Goal: Task Accomplishment & Management: Use online tool/utility

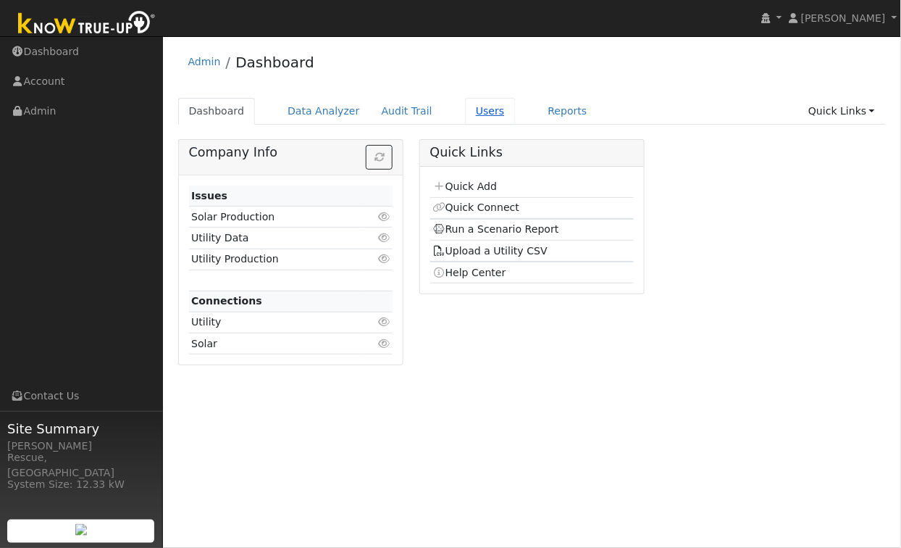
click at [472, 117] on link "Users" at bounding box center [490, 111] width 51 height 27
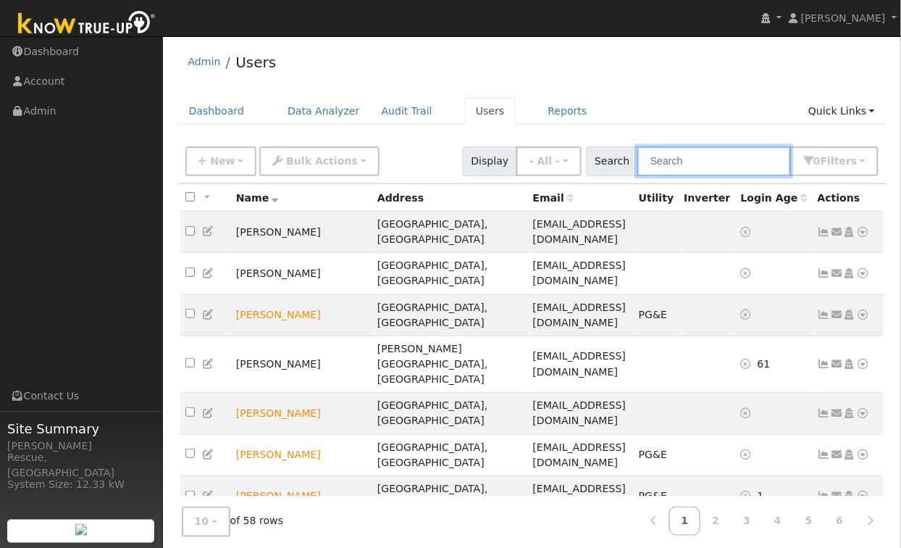
click at [715, 154] on input "text" at bounding box center [715, 161] width 154 height 30
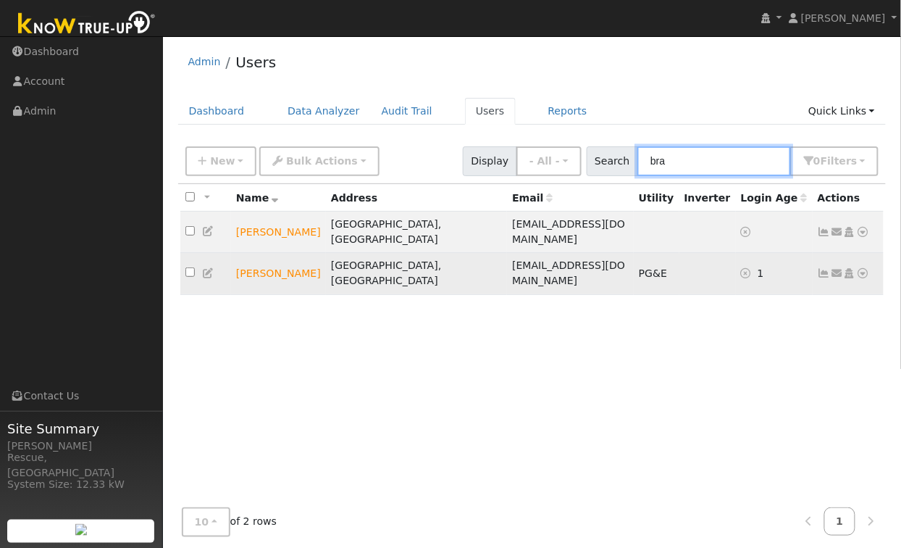
type input "bra"
click at [867, 268] on icon at bounding box center [863, 273] width 13 height 10
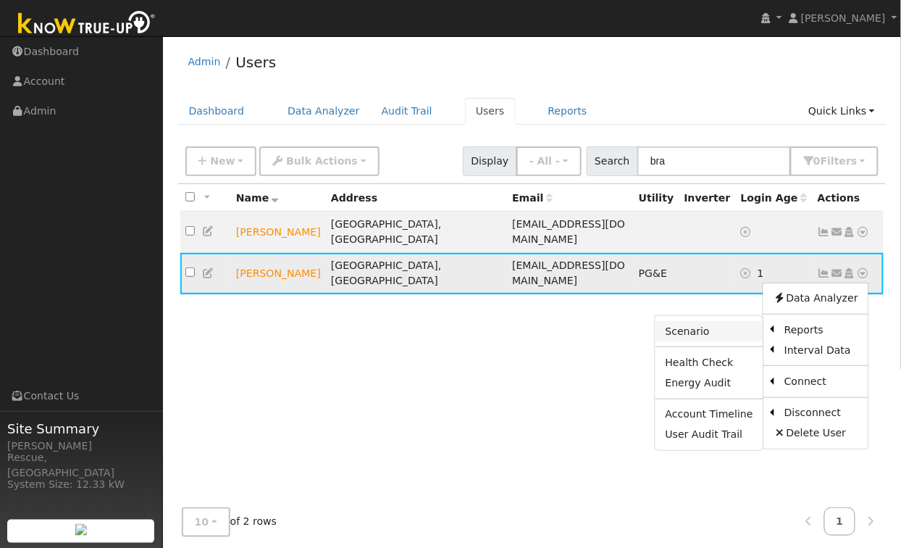
click at [712, 321] on link "Scenario" at bounding box center [710, 331] width 108 height 20
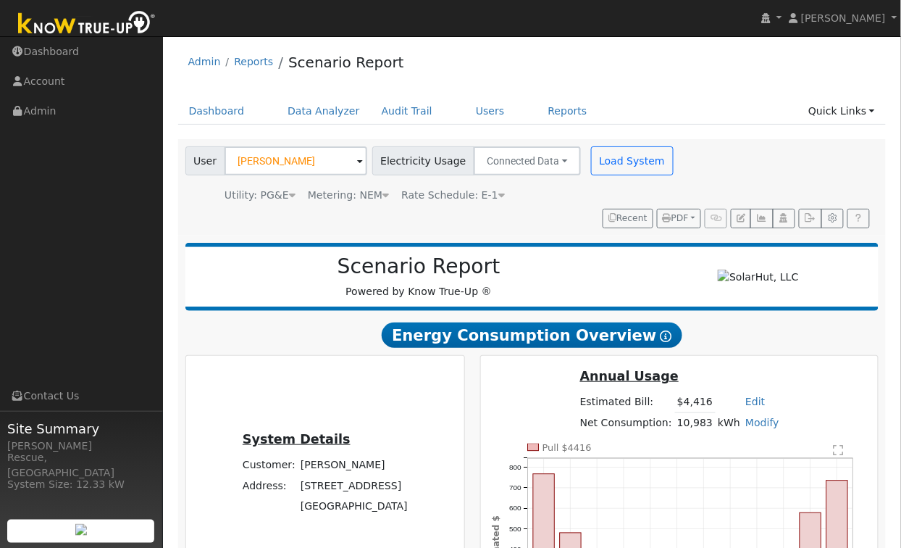
click at [756, 424] on link "Modify" at bounding box center [763, 423] width 34 height 12
click at [735, 480] on link "Add Electric Vehicle" at bounding box center [711, 477] width 121 height 20
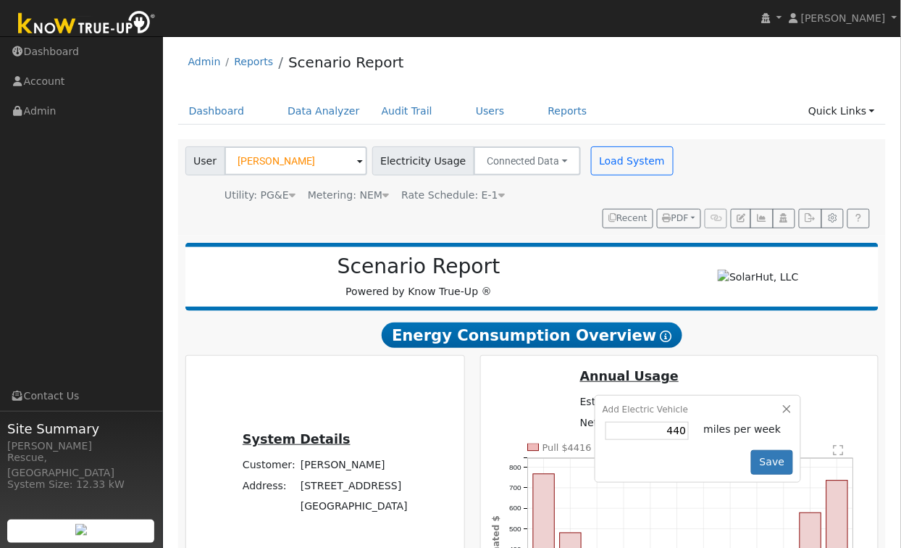
type input "440"
click at [777, 467] on button "Save" at bounding box center [772, 462] width 42 height 25
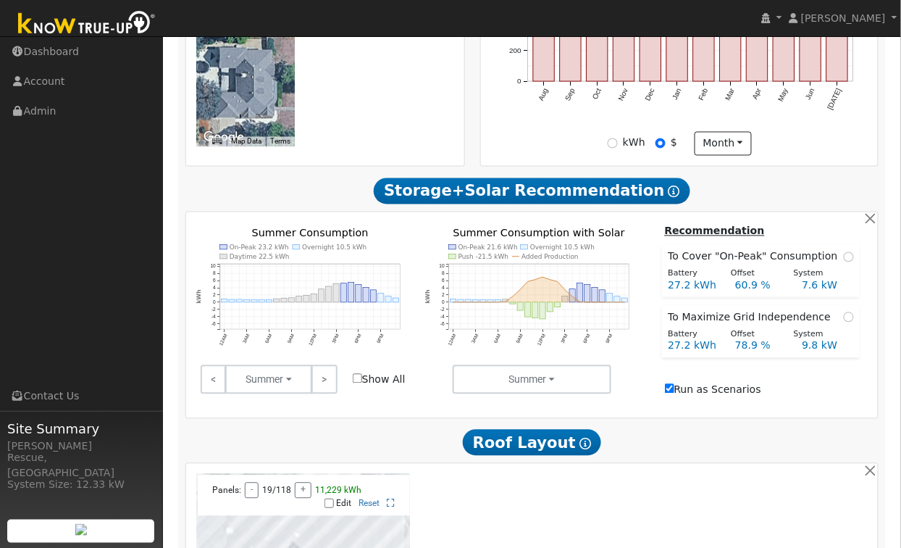
scroll to position [594, 0]
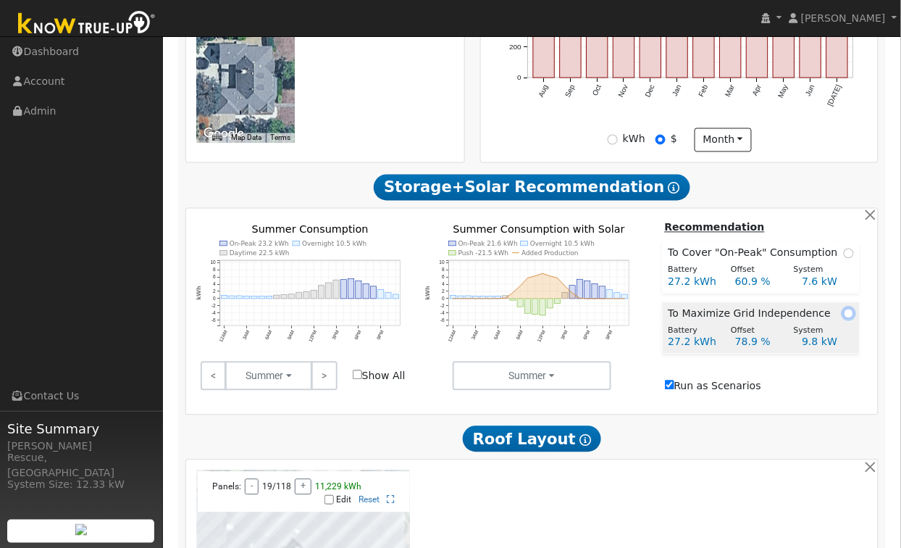
click at [849, 319] on input "radio" at bounding box center [849, 314] width 10 height 10
radio input "true"
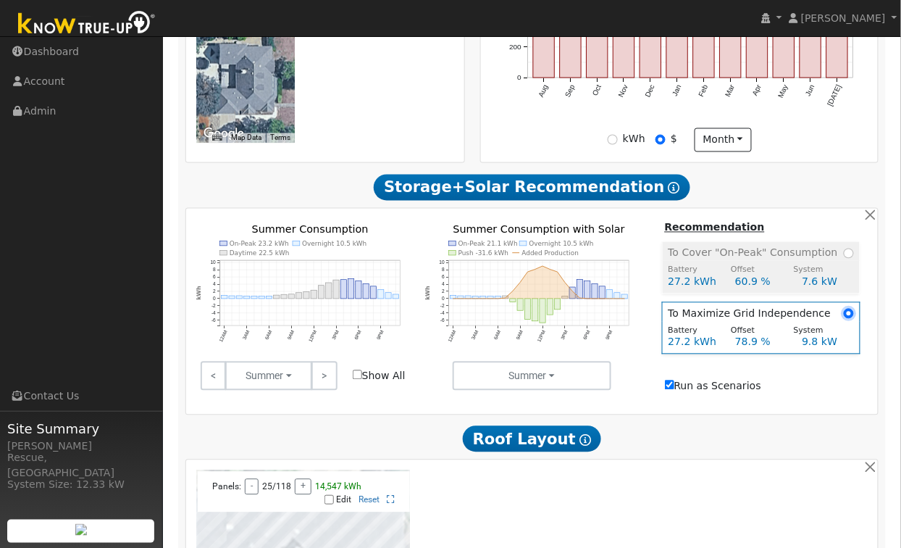
scroll to position [0, 0]
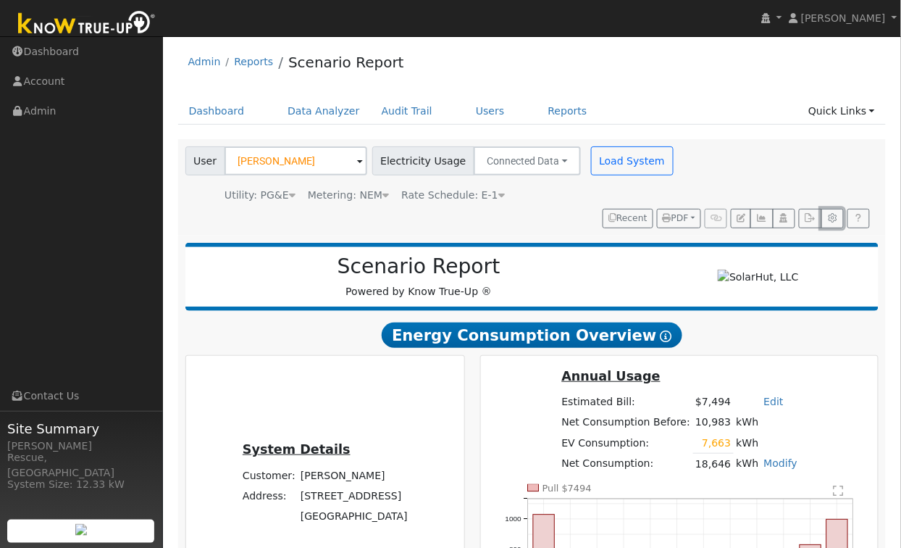
click at [833, 224] on button "button" at bounding box center [833, 219] width 22 height 20
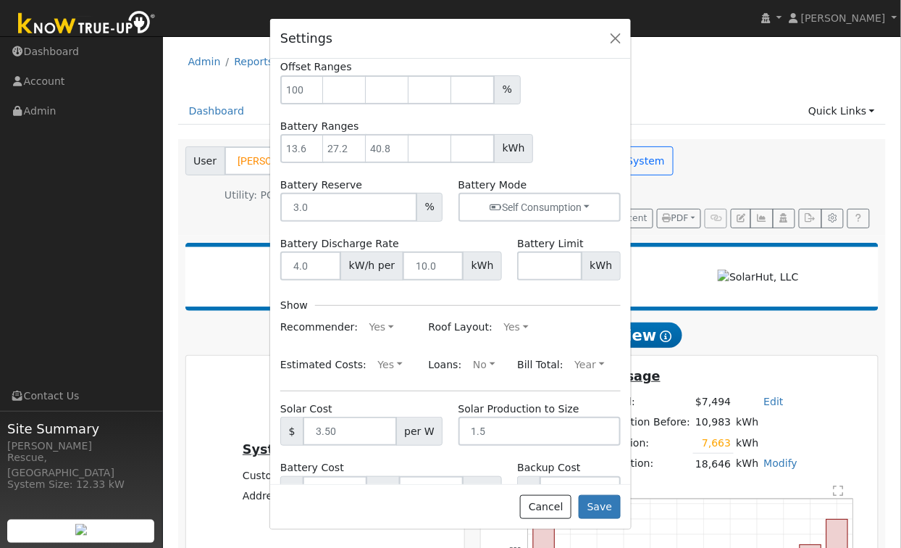
scroll to position [65, 0]
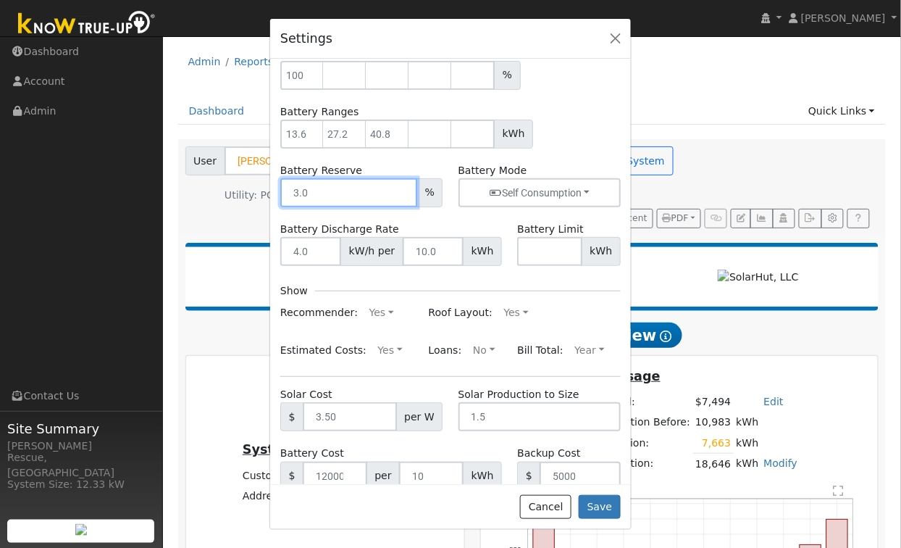
click at [295, 193] on input "number" at bounding box center [348, 192] width 137 height 29
type input "1"
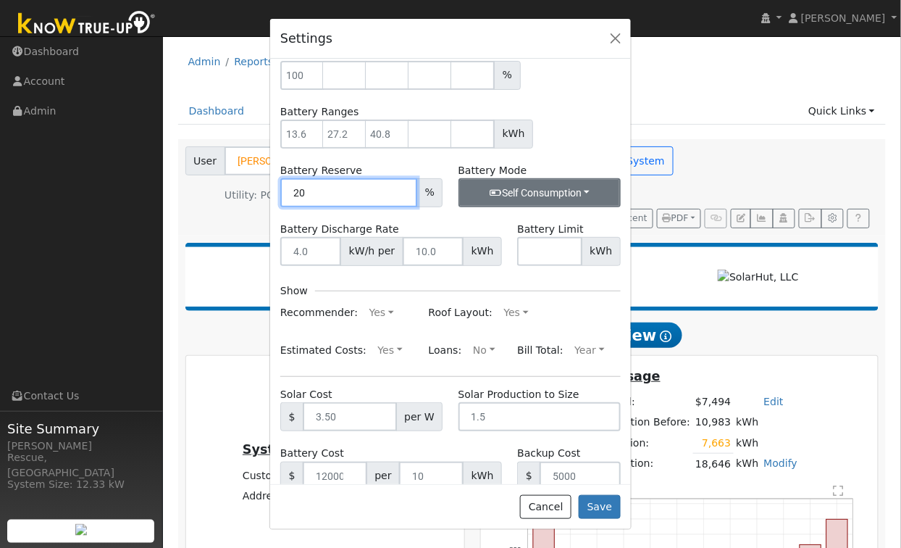
type input "20"
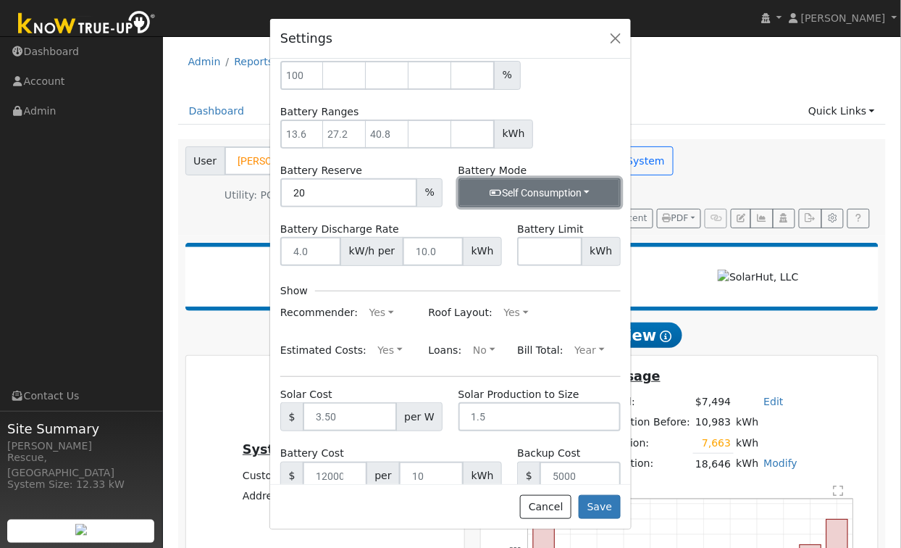
click at [482, 186] on button "Self Consumption" at bounding box center [540, 192] width 162 height 29
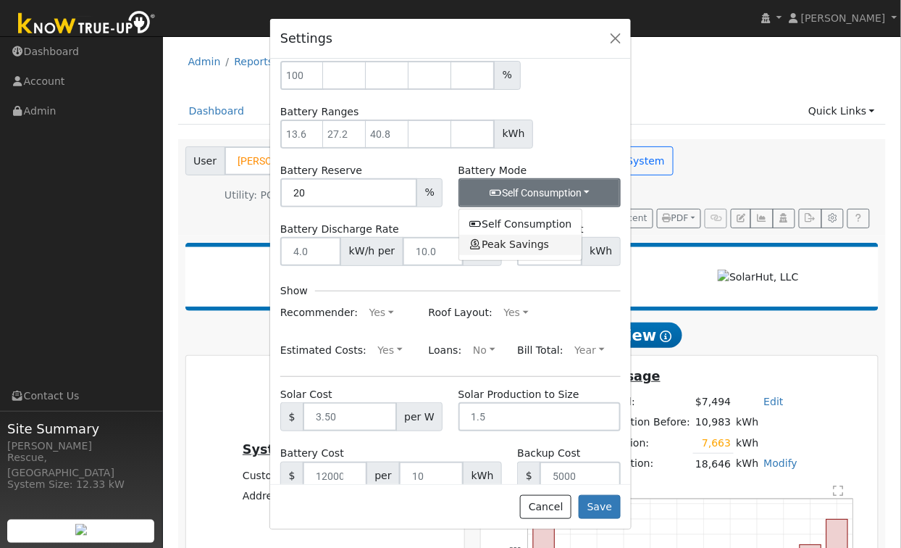
click at [508, 242] on link "Peak Savings" at bounding box center [520, 245] width 123 height 20
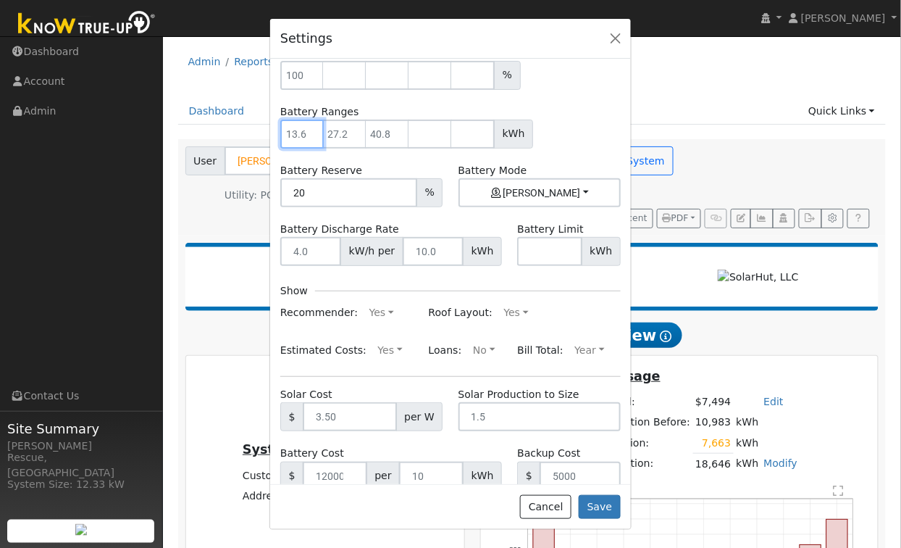
drag, startPoint x: 304, startPoint y: 130, endPoint x: 312, endPoint y: 137, distance: 10.8
click at [304, 130] on input "number" at bounding box center [301, 134] width 43 height 29
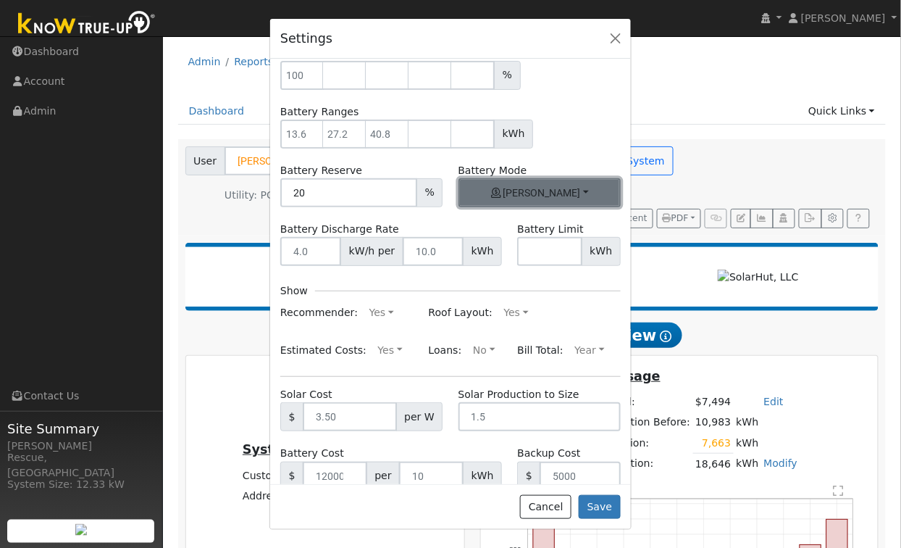
click at [549, 205] on button "Bill Savings" at bounding box center [540, 192] width 162 height 29
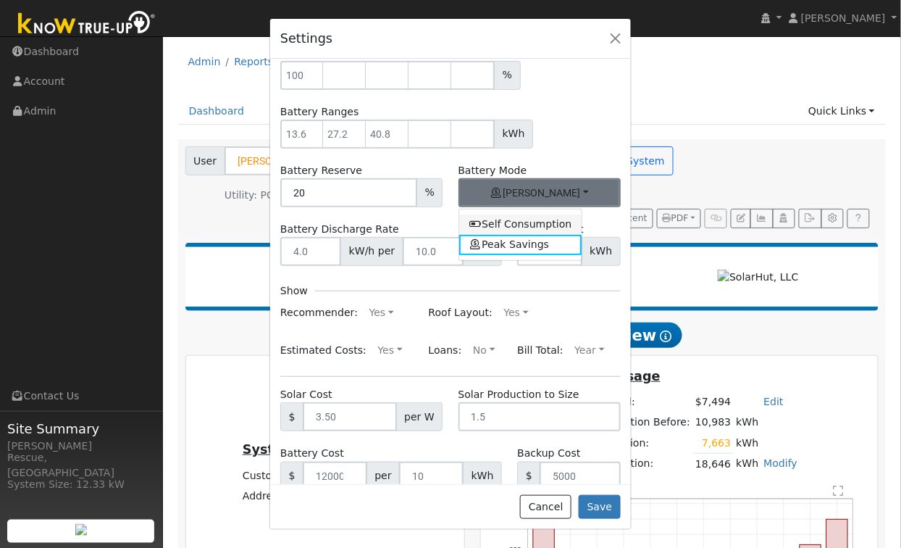
click at [535, 224] on link "Self Consumption" at bounding box center [520, 224] width 123 height 20
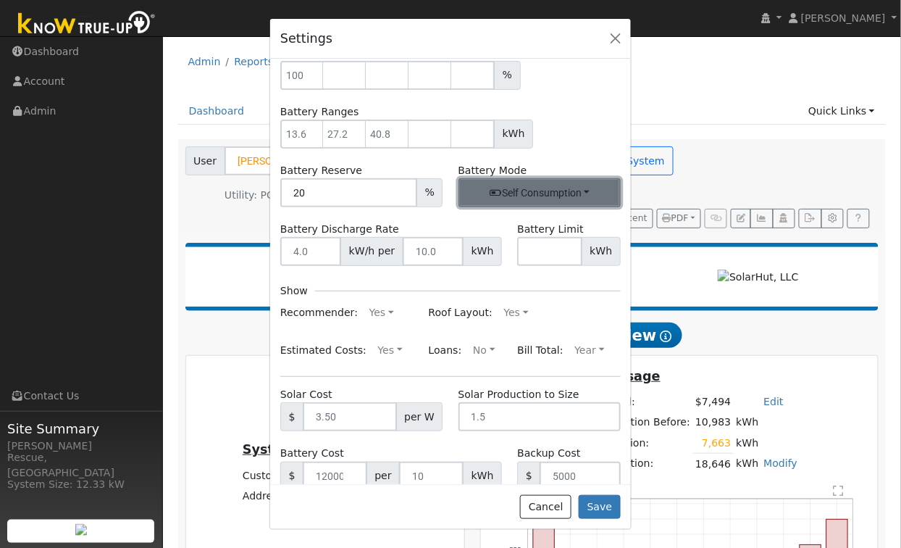
click at [519, 199] on button "Self Consumption" at bounding box center [540, 192] width 162 height 29
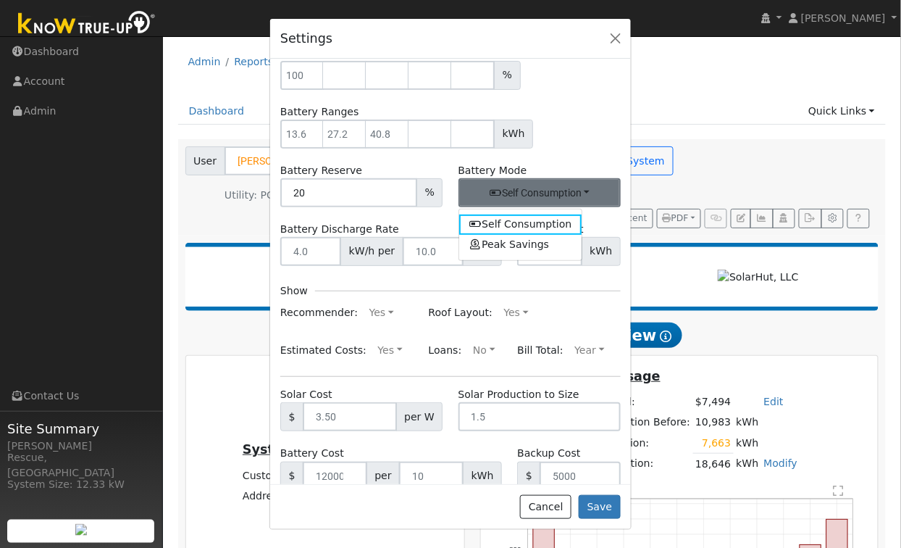
drag, startPoint x: 517, startPoint y: 245, endPoint x: 501, endPoint y: 229, distance: 22.0
click at [517, 245] on link "Peak Savings" at bounding box center [520, 245] width 123 height 20
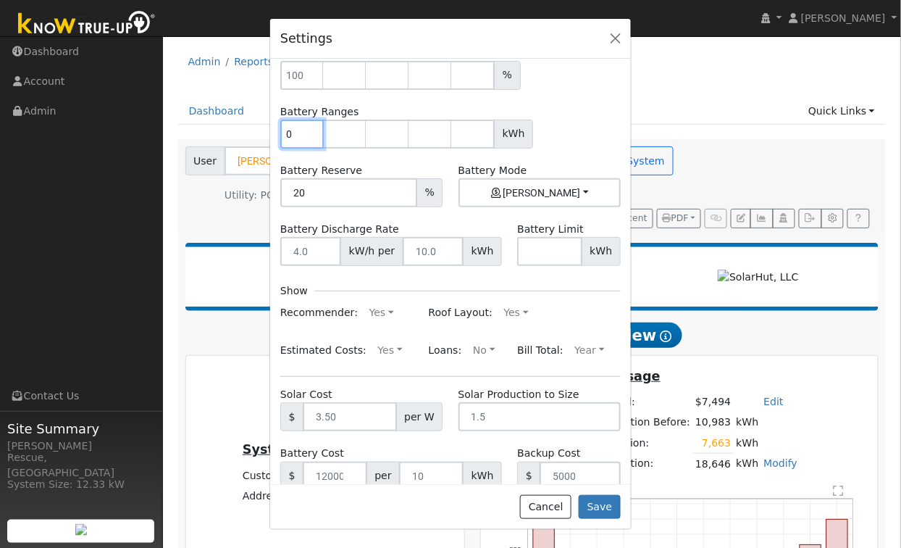
type input "0"
click at [311, 137] on input "0" at bounding box center [301, 134] width 43 height 29
type input "13.5"
type input "27"
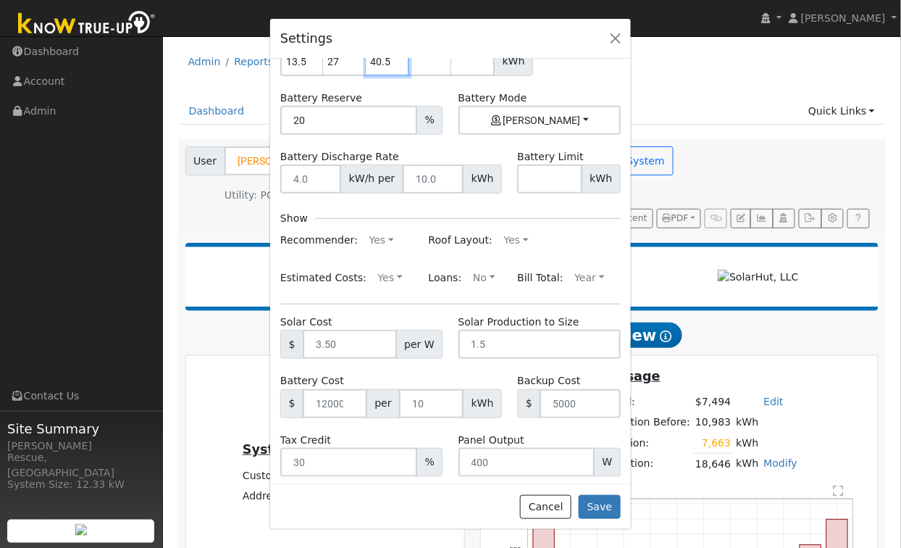
scroll to position [154, 0]
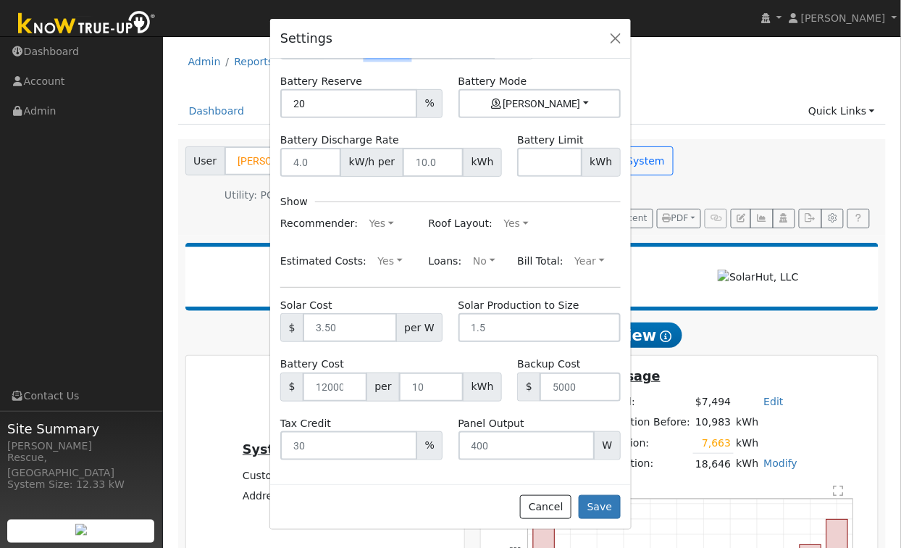
type input "40.5"
drag, startPoint x: 328, startPoint y: 330, endPoint x: 337, endPoint y: 331, distance: 9.5
click at [328, 330] on input "text" at bounding box center [349, 327] width 93 height 29
drag, startPoint x: 328, startPoint y: 328, endPoint x: 335, endPoint y: 333, distance: 8.5
click at [328, 329] on input "text" at bounding box center [349, 327] width 93 height 29
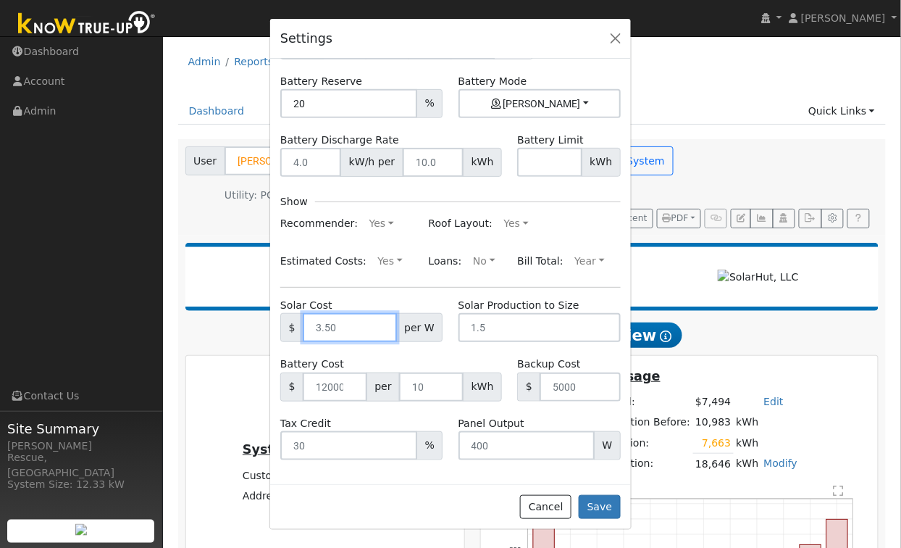
click at [341, 328] on input "text" at bounding box center [349, 327] width 93 height 29
drag, startPoint x: 342, startPoint y: 386, endPoint x: 351, endPoint y: 388, distance: 9.5
click at [342, 386] on input "number" at bounding box center [335, 386] width 64 height 29
click at [348, 383] on input "1" at bounding box center [335, 386] width 64 height 29
click at [429, 388] on input "number" at bounding box center [431, 386] width 64 height 29
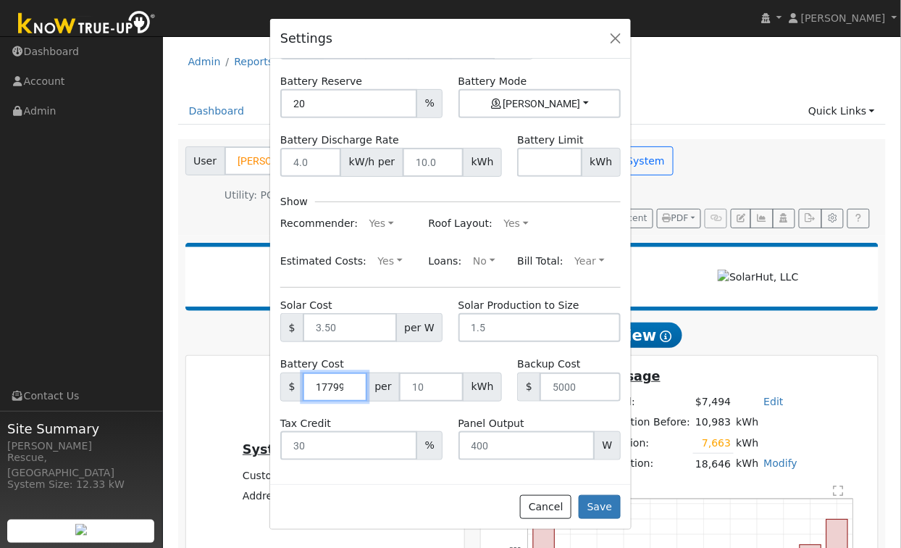
click at [349, 390] on input "17799" at bounding box center [335, 386] width 64 height 29
type input "17800"
click at [354, 385] on input "17800" at bounding box center [335, 386] width 64 height 29
click at [425, 385] on input "number" at bounding box center [431, 386] width 64 height 29
type input "13.5"
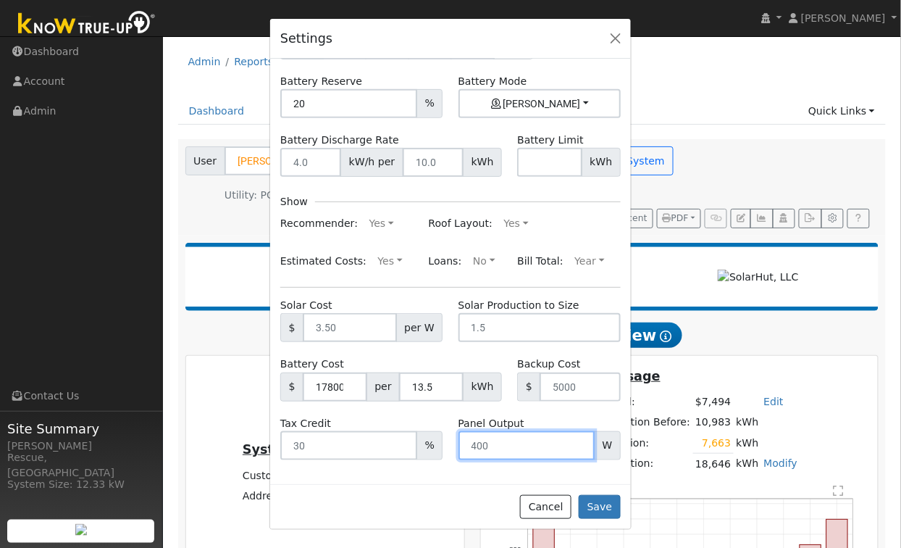
click at [499, 440] on input "number" at bounding box center [527, 445] width 136 height 29
click at [493, 448] on input "number" at bounding box center [527, 445] width 136 height 29
click at [488, 446] on input "number" at bounding box center [527, 445] width 136 height 29
type input "405"
click at [358, 330] on input "text" at bounding box center [349, 327] width 93 height 29
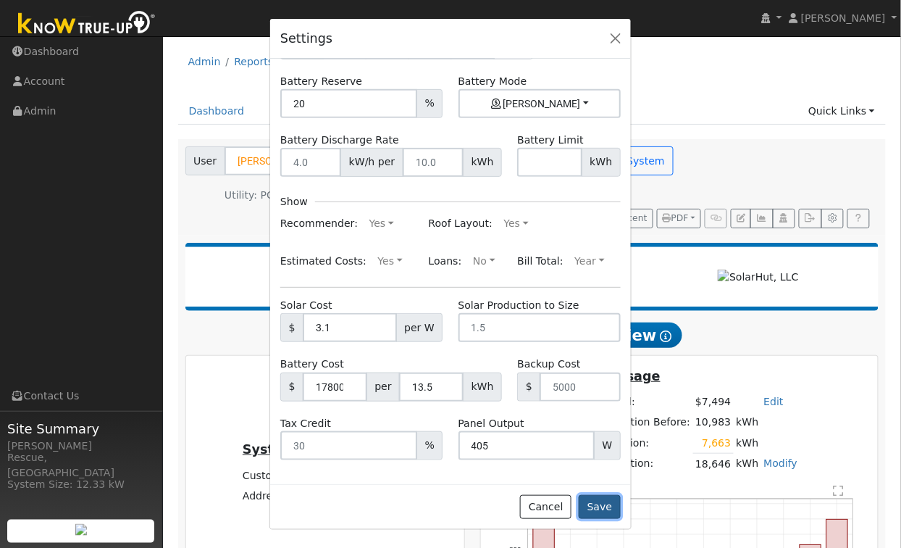
type input "3.10"
click at [605, 507] on button "Save" at bounding box center [600, 507] width 42 height 25
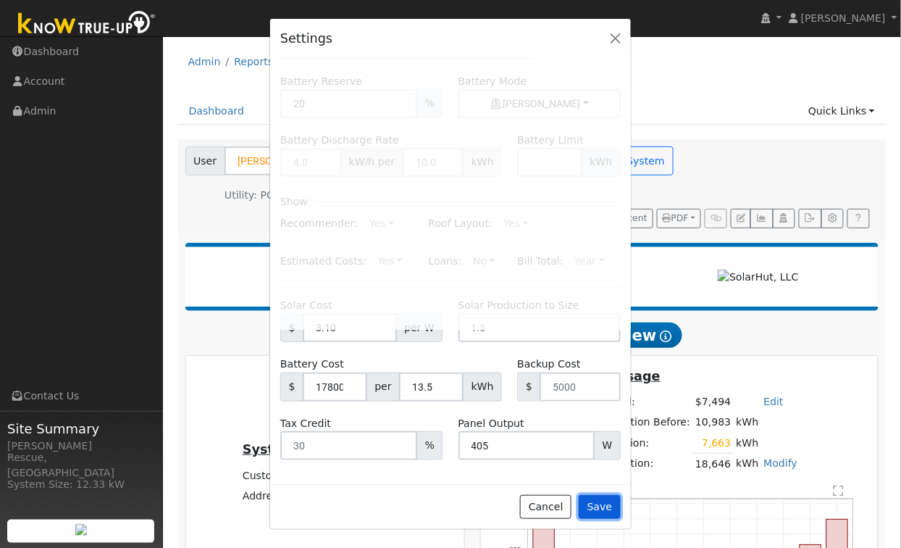
type input "20"
type input "13.5"
type input "27"
type input "40.5"
type input "405"
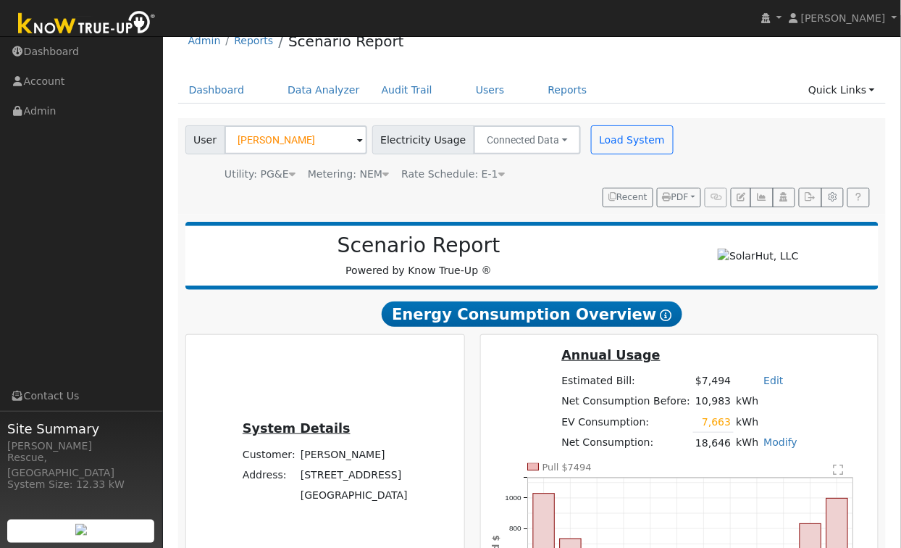
scroll to position [0, 0]
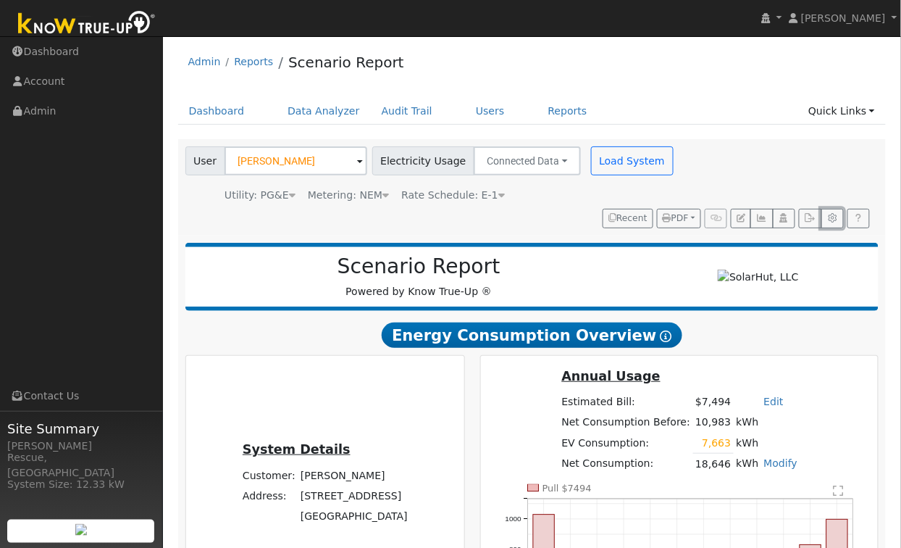
drag, startPoint x: 832, startPoint y: 214, endPoint x: 811, endPoint y: 226, distance: 24.4
click at [832, 214] on icon "button" at bounding box center [832, 218] width 11 height 9
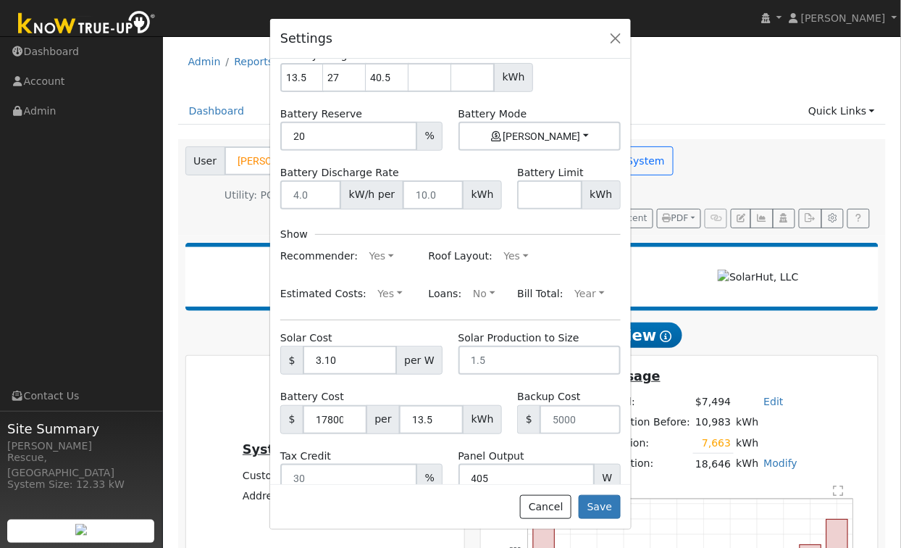
scroll to position [154, 0]
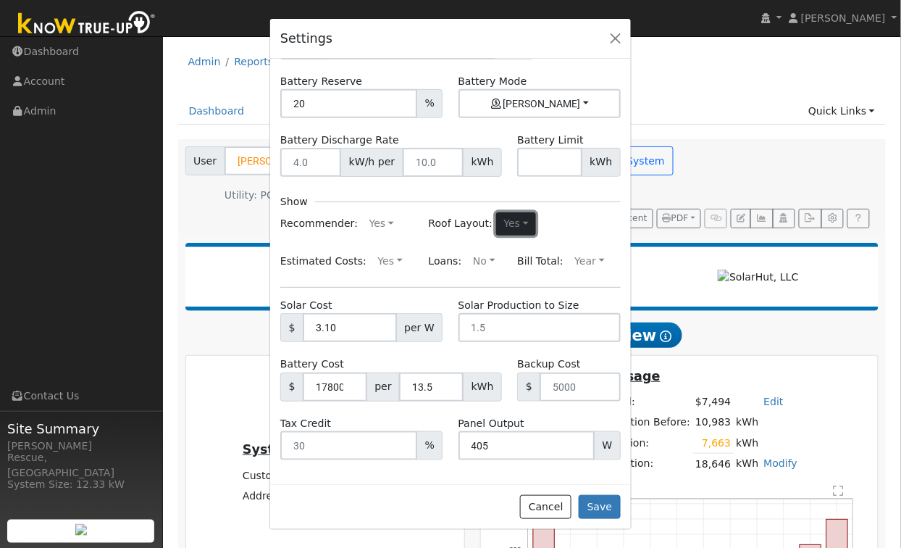
click at [520, 220] on button "Yes" at bounding box center [516, 223] width 40 height 23
click at [486, 279] on link "No" at bounding box center [480, 273] width 101 height 20
click at [602, 510] on button "Save" at bounding box center [600, 507] width 42 height 25
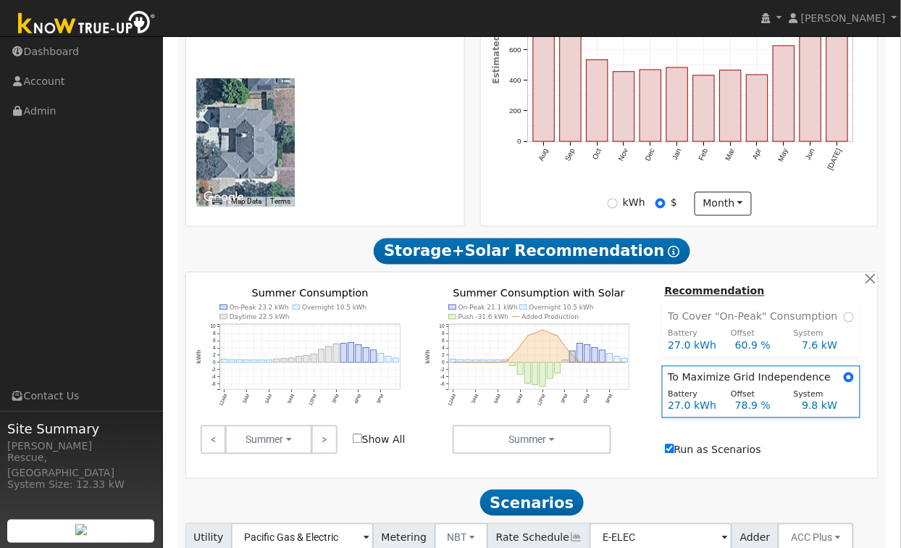
scroll to position [713, 0]
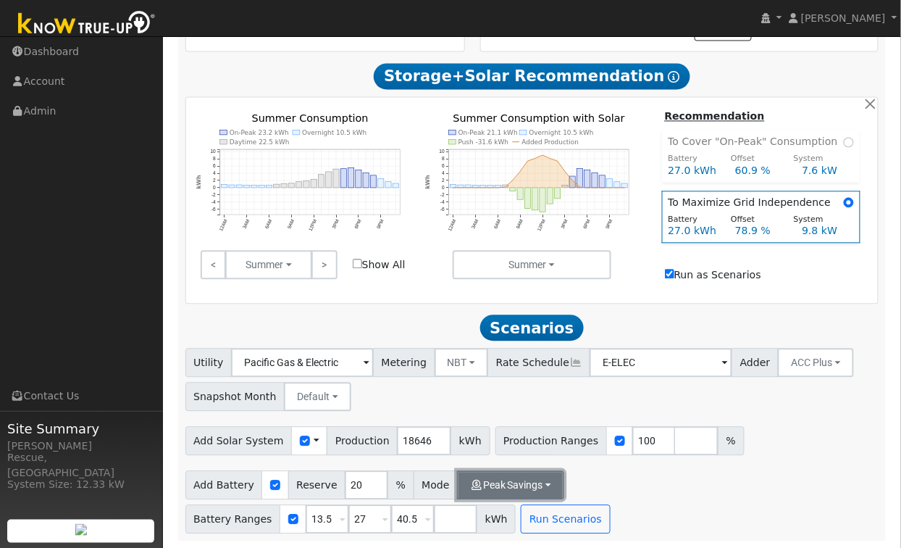
click at [479, 491] on button "Peak Savings" at bounding box center [510, 484] width 107 height 29
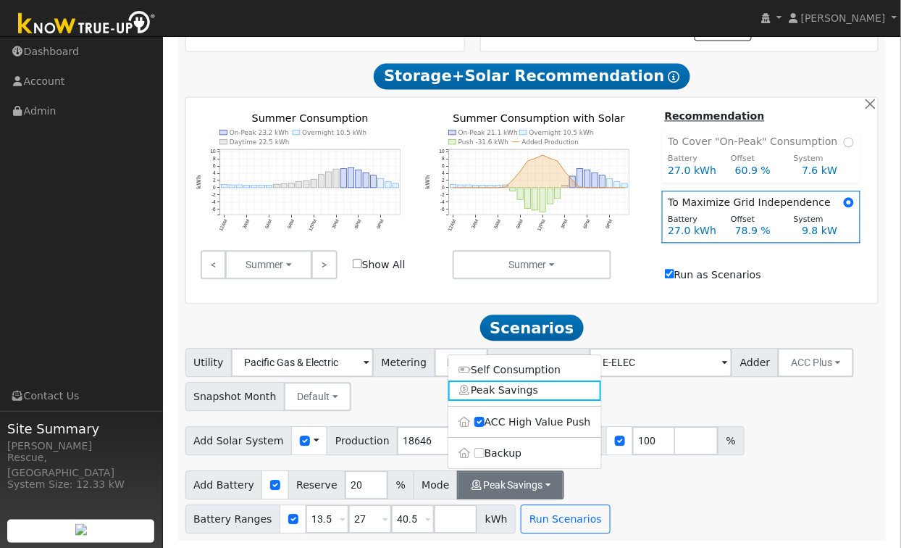
click at [480, 446] on label "Backup" at bounding box center [525, 453] width 153 height 20
click at [480, 448] on input "Backup" at bounding box center [480, 453] width 10 height 10
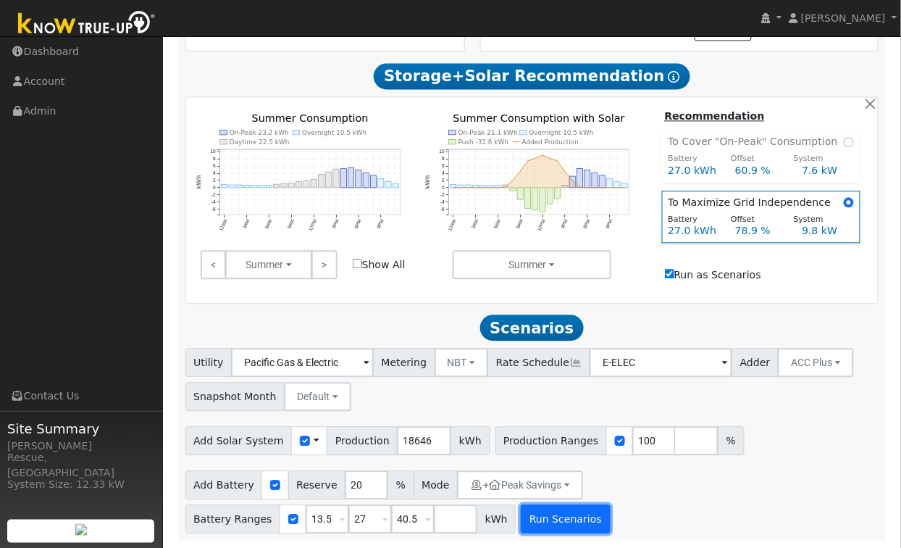
click at [567, 523] on button "Run Scenarios" at bounding box center [565, 518] width 89 height 29
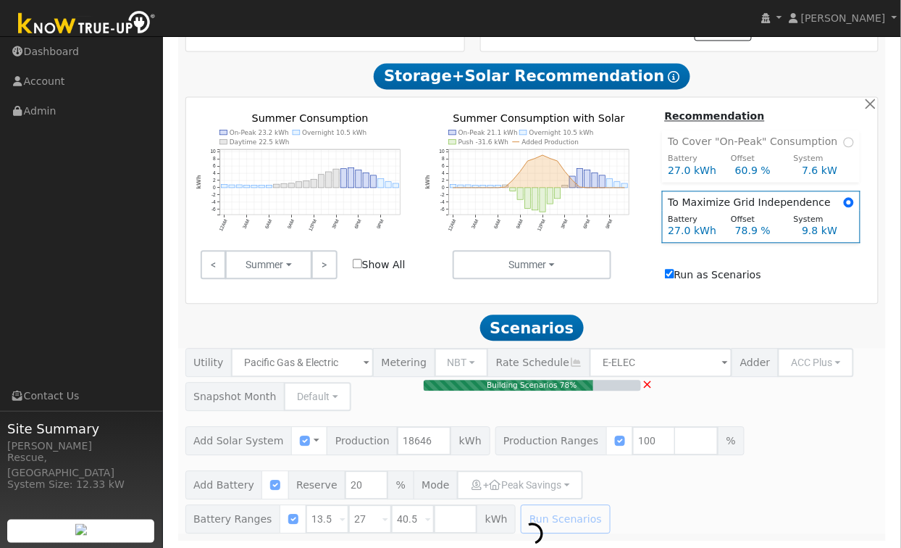
type input "7.6"
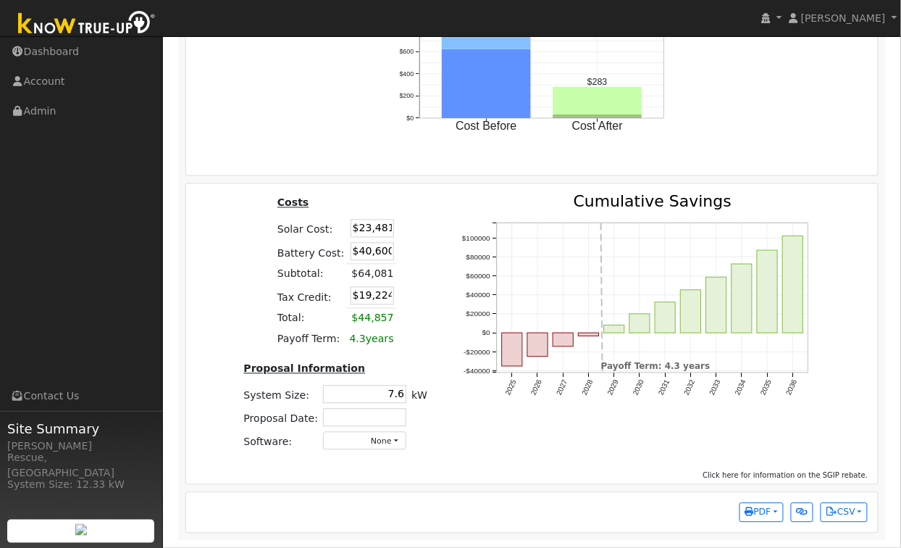
scroll to position [1931, 0]
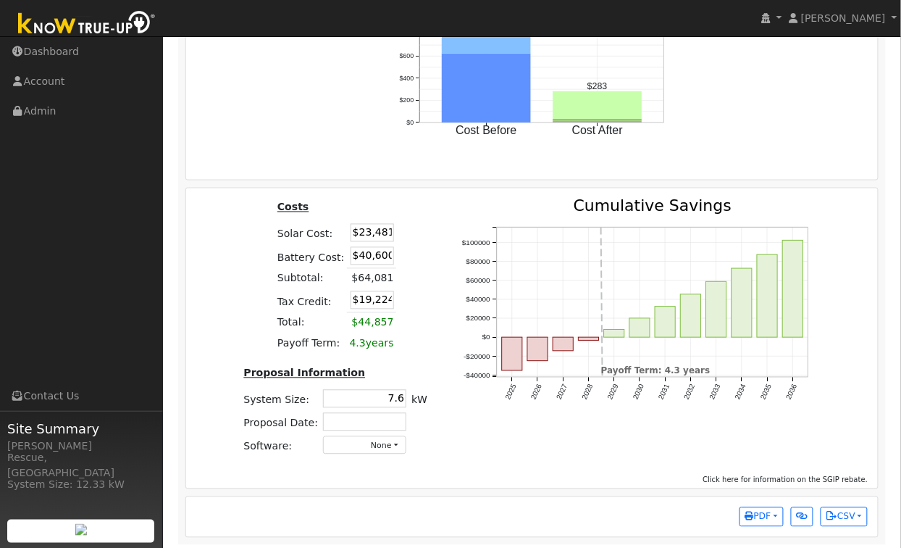
drag, startPoint x: 373, startPoint y: 241, endPoint x: 444, endPoint y: 246, distance: 71.1
click at [444, 246] on div "Costs Solar Cost: $23,481 Battery Cost: $40,600 Subtotal: $64,081 Tax Credit: $…" at bounding box center [532, 333] width 703 height 268
drag, startPoint x: 360, startPoint y: 241, endPoint x: 475, endPoint y: 252, distance: 115.0
click at [475, 252] on div "Costs Solar Cost: $23,560 Battery Cost: $40,600 Subtotal: $64,081 Tax Credit: $…" at bounding box center [532, 333] width 703 height 268
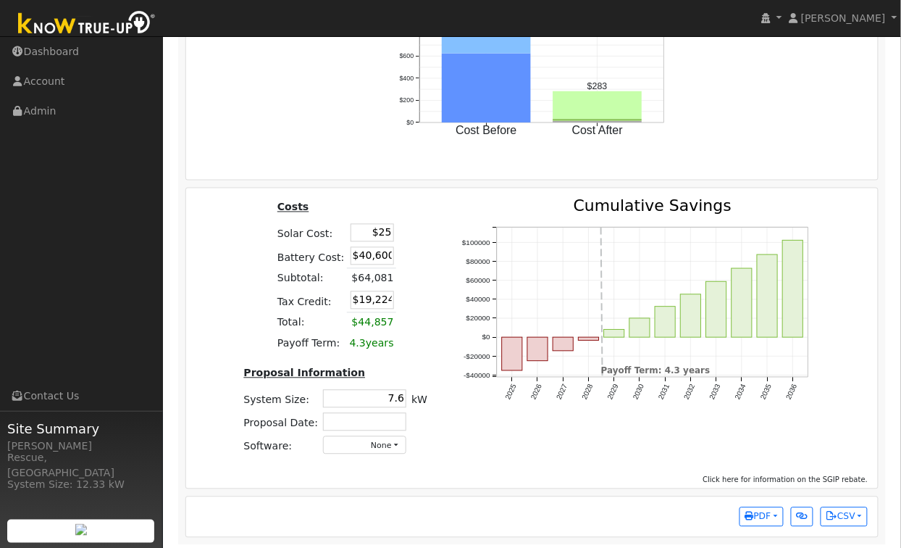
scroll to position [0, 0]
type input "$25,000"
type input "$19,680"
type input "$27,000"
type input "$15,600"
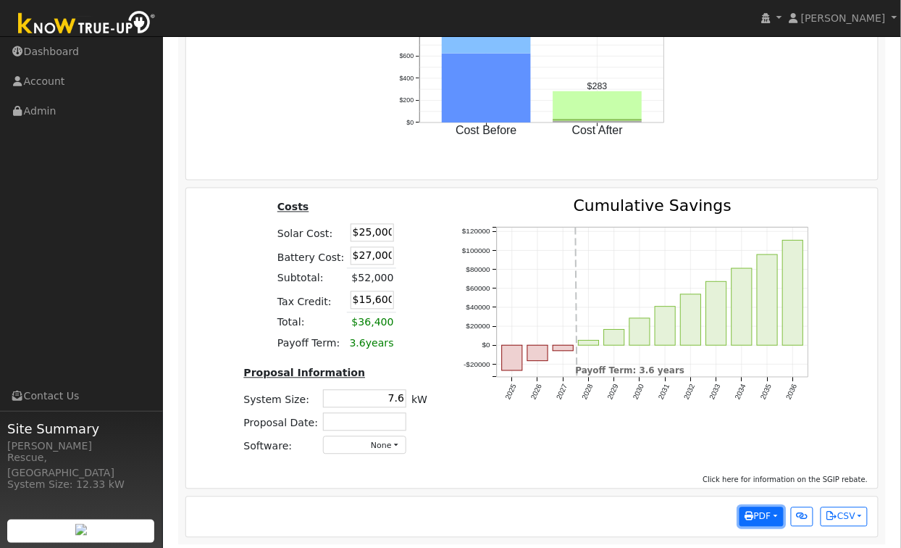
click at [764, 522] on span "PDF" at bounding box center [759, 517] width 26 height 10
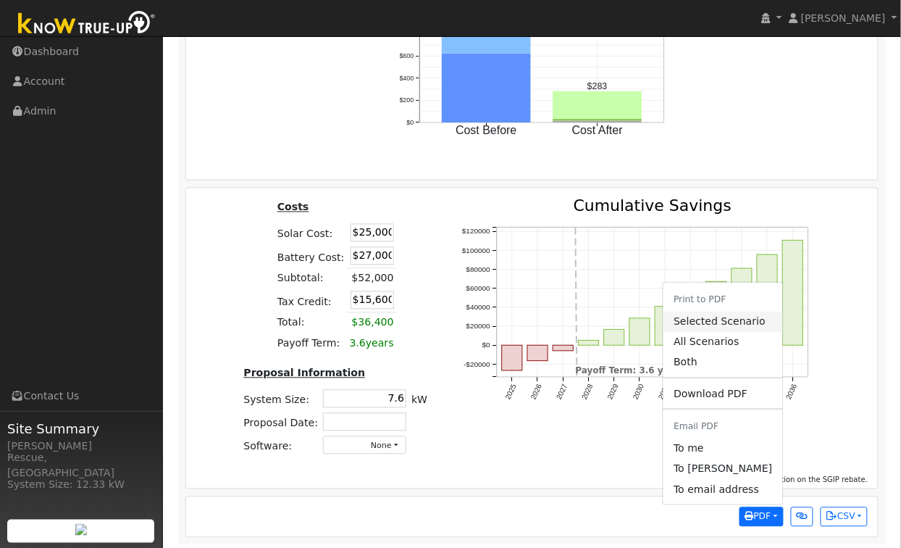
click at [727, 331] on link "Selected Scenario" at bounding box center [723, 322] width 119 height 20
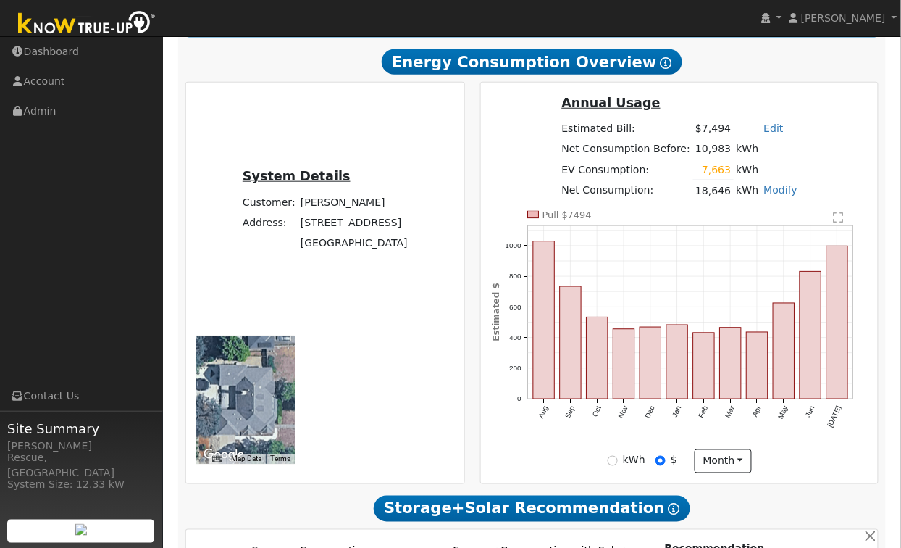
scroll to position [107, 0]
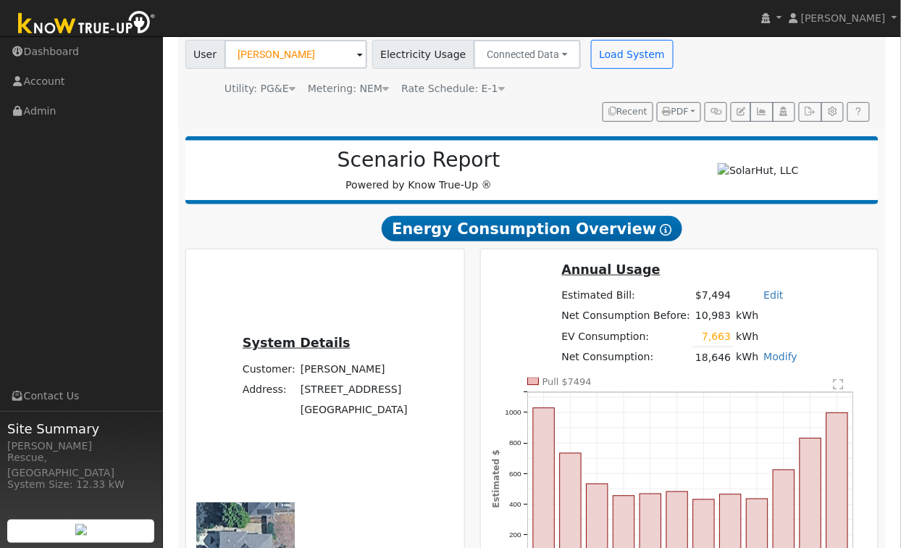
click at [499, 87] on icon at bounding box center [502, 88] width 7 height 10
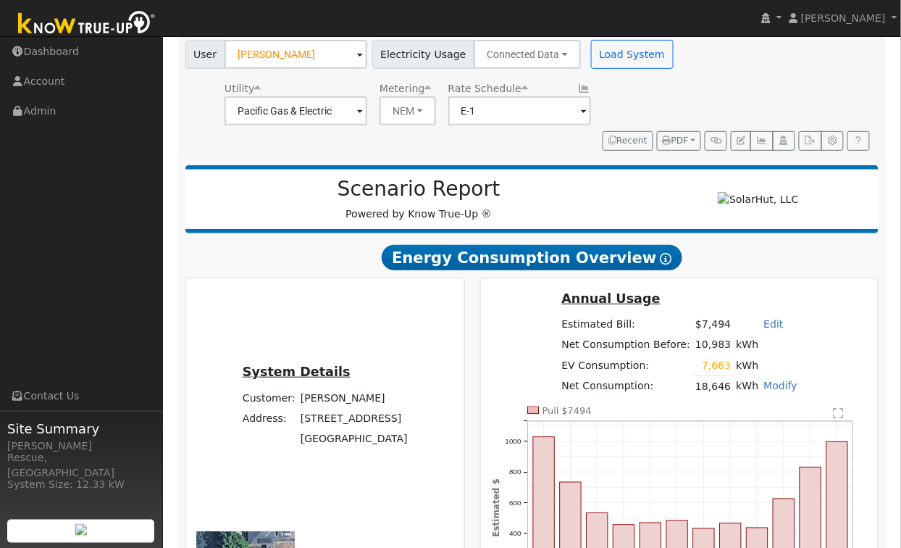
click at [363, 108] on span at bounding box center [360, 112] width 6 height 17
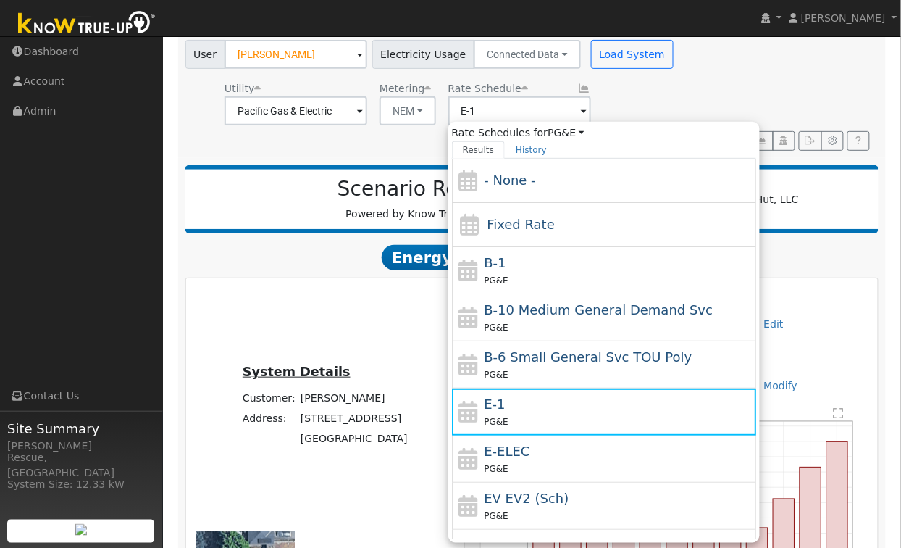
click at [578, 91] on icon at bounding box center [584, 88] width 13 height 10
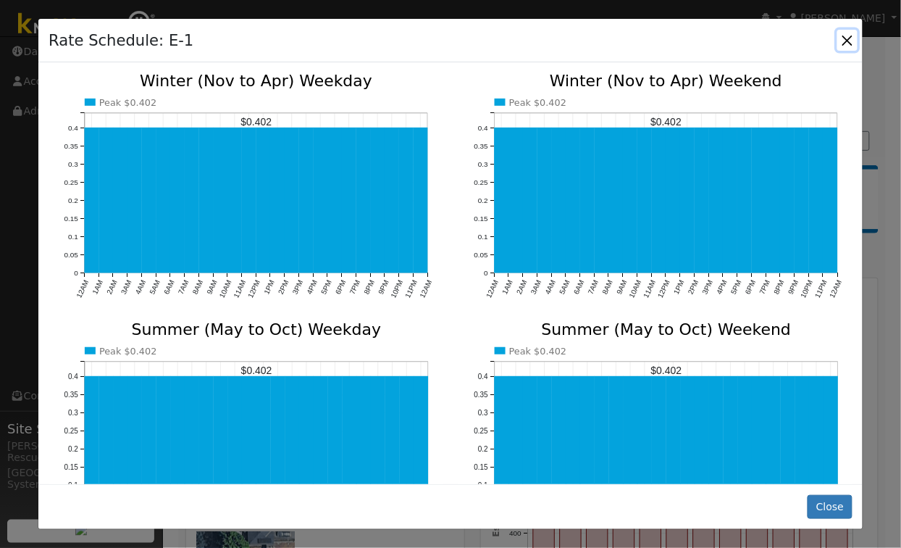
drag, startPoint x: 844, startPoint y: 42, endPoint x: 837, endPoint y: 43, distance: 7.3
click at [844, 42] on button "button" at bounding box center [848, 40] width 20 height 20
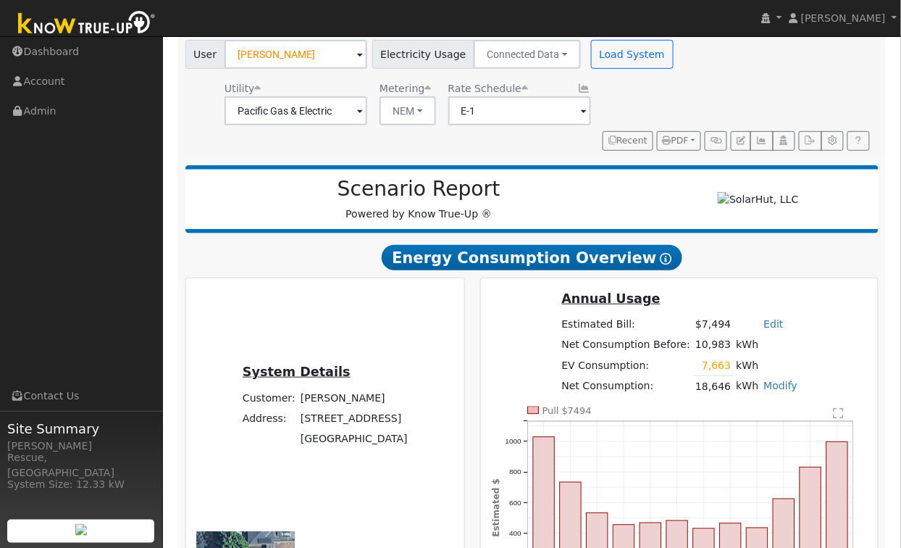
scroll to position [106, 0]
click at [774, 330] on link "Edit" at bounding box center [774, 325] width 20 height 12
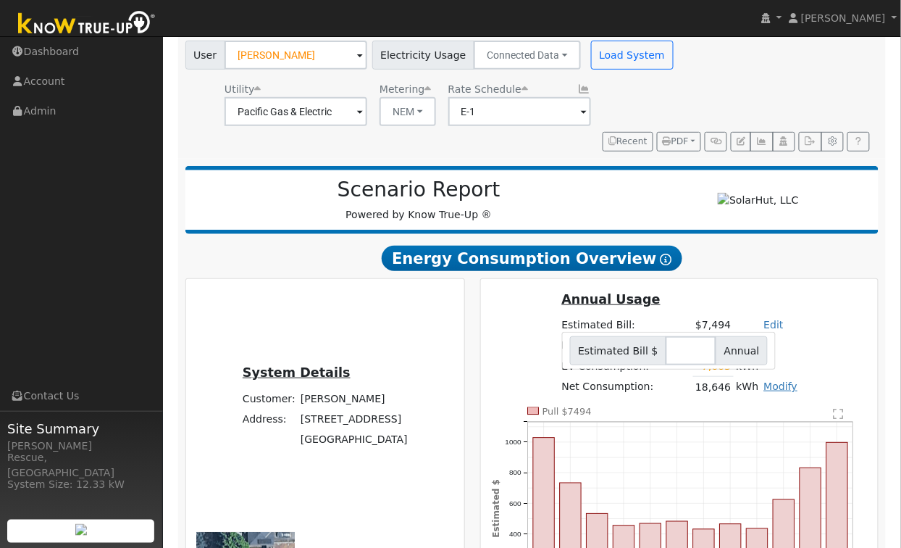
click at [767, 392] on link "Modify" at bounding box center [781, 386] width 34 height 12
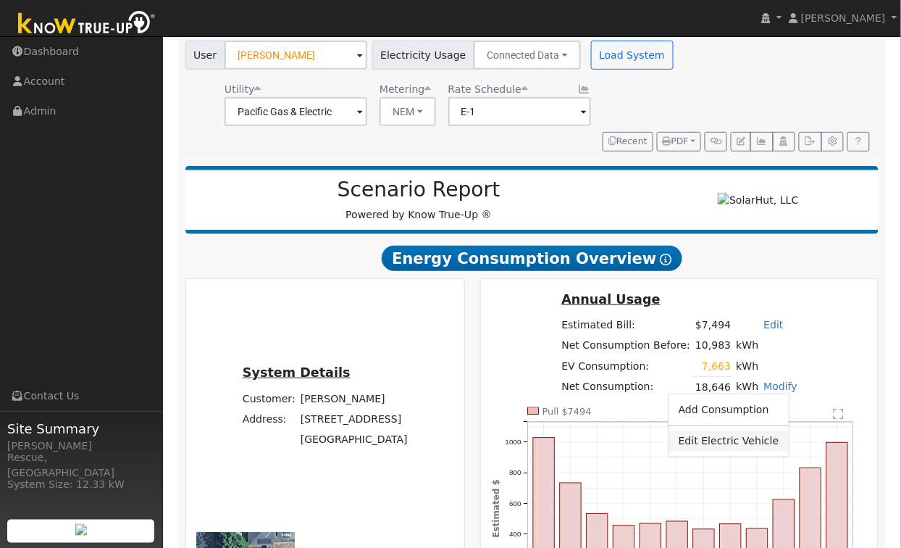
click at [717, 451] on link "Edit Electric Vehicle" at bounding box center [729, 441] width 121 height 20
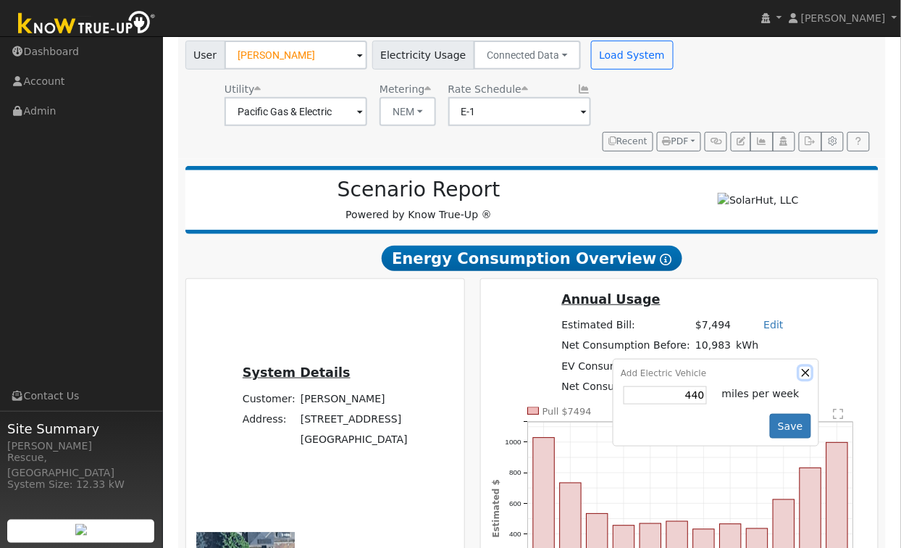
click at [800, 378] on button "button" at bounding box center [806, 373] width 12 height 12
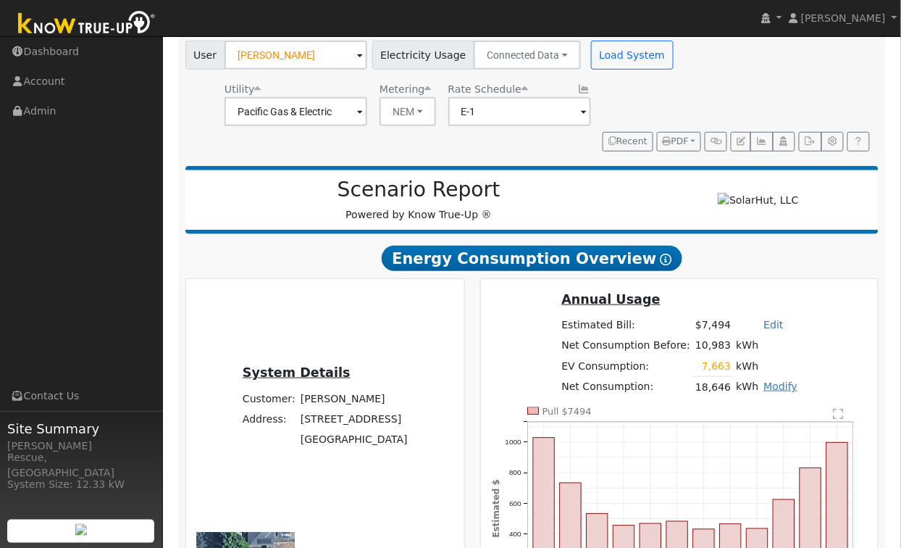
click at [780, 392] on link "Modify" at bounding box center [781, 386] width 34 height 12
click at [731, 442] on link "Edit Electric Vehicle" at bounding box center [729, 441] width 121 height 20
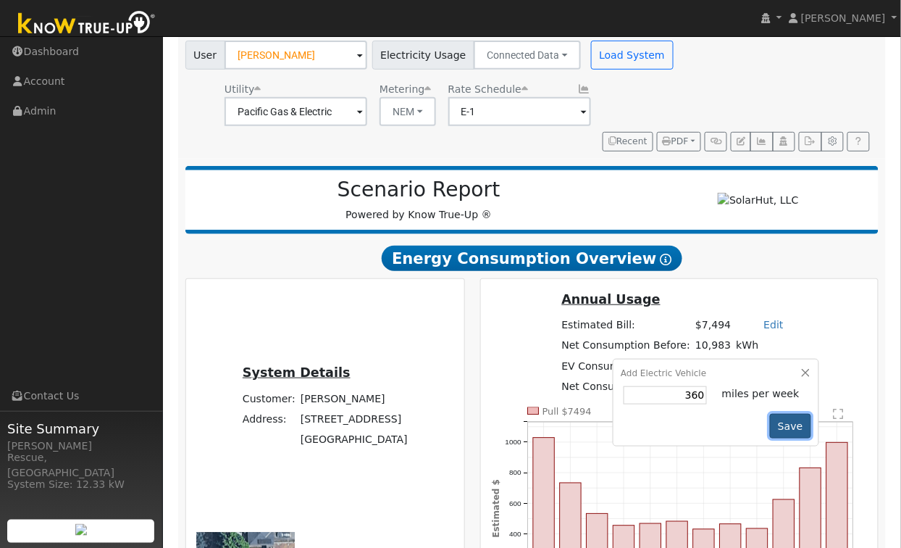
click at [791, 425] on button "Save" at bounding box center [791, 426] width 42 height 25
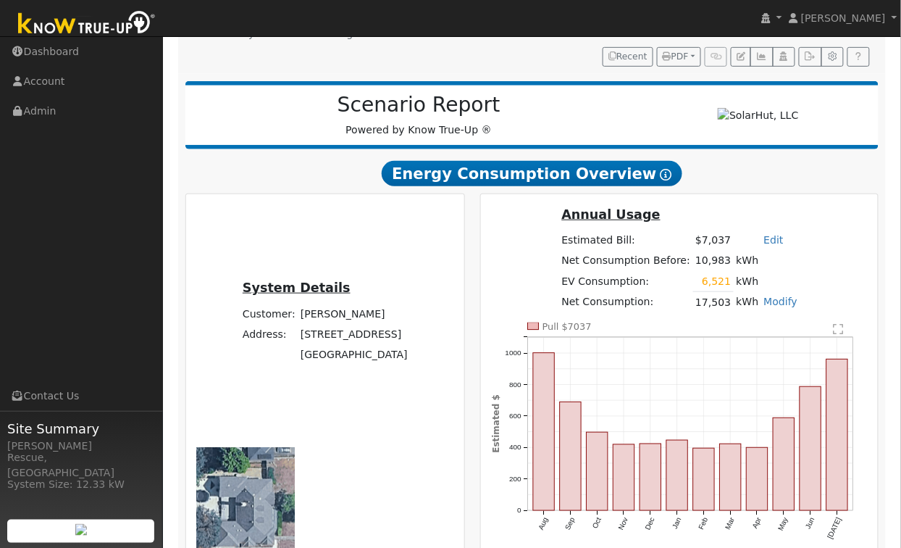
scroll to position [158, 0]
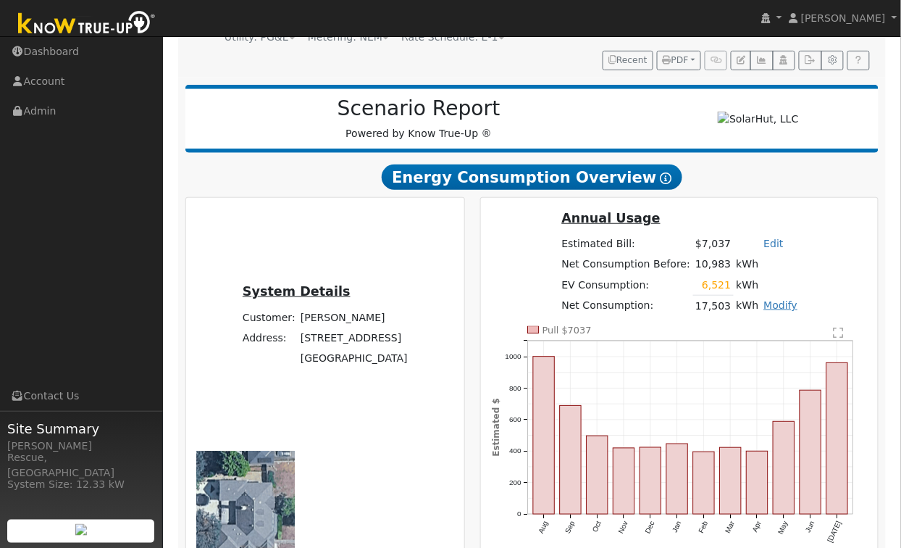
click at [772, 311] on link "Modify" at bounding box center [781, 305] width 34 height 12
click at [741, 367] on link "Edit Electric Vehicle" at bounding box center [728, 360] width 121 height 20
drag, startPoint x: 816, startPoint y: 346, endPoint x: 800, endPoint y: 349, distance: 16.1
click at [814, 346] on icon "Pull $7037 Aug Sep Oct Nov Dec Jan Feb Mar Apr May Jun Jul 0 200 400 600 800 10…" at bounding box center [680, 445] width 377 height 239
click at [801, 349] on icon "Pull $7037 Aug Sep Oct Nov Dec Jan Feb Mar Apr May Jun Jul 0 200 400 600 800 10…" at bounding box center [680, 445] width 377 height 239
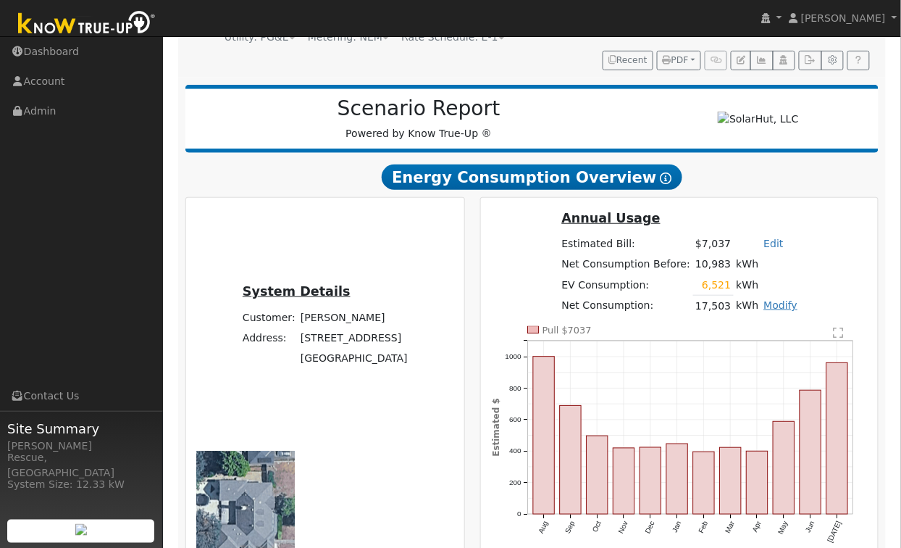
drag, startPoint x: 772, startPoint y: 307, endPoint x: 781, endPoint y: 316, distance: 13.3
click at [772, 309] on link "Modify" at bounding box center [781, 305] width 34 height 12
click at [735, 366] on link "Edit Electric Vehicle" at bounding box center [728, 360] width 121 height 20
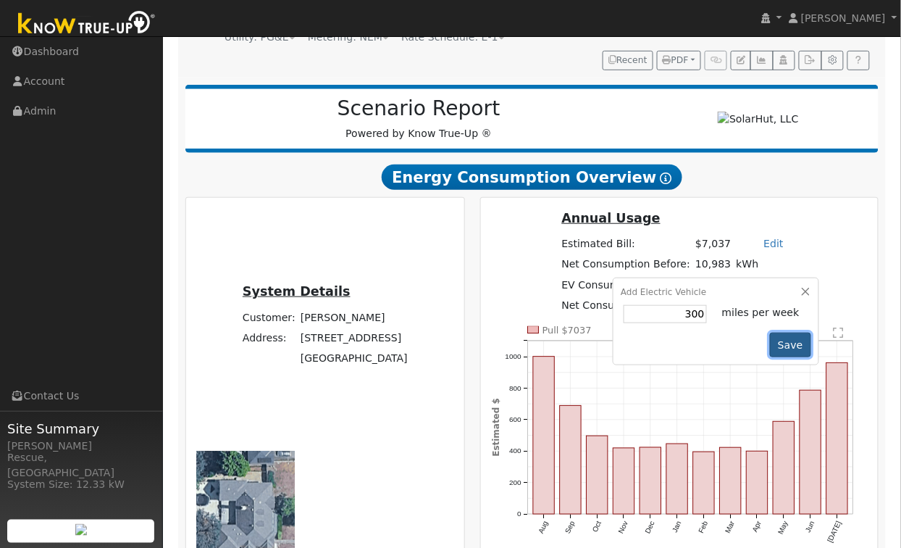
click at [798, 357] on button "Save" at bounding box center [791, 345] width 42 height 25
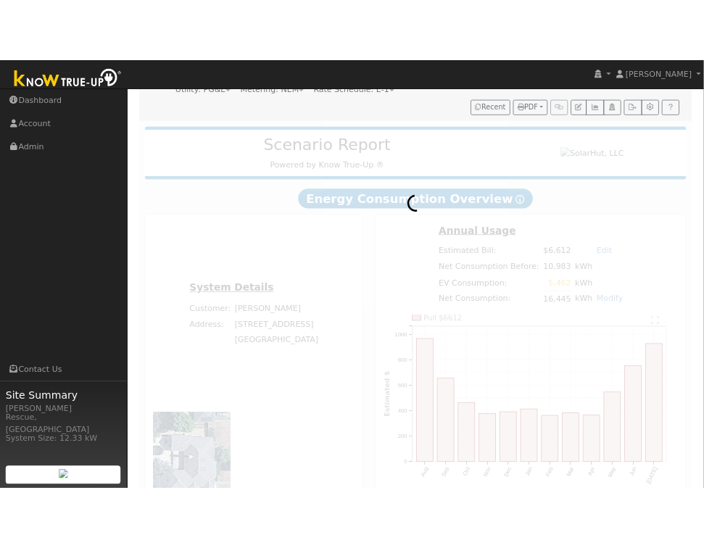
scroll to position [0, 0]
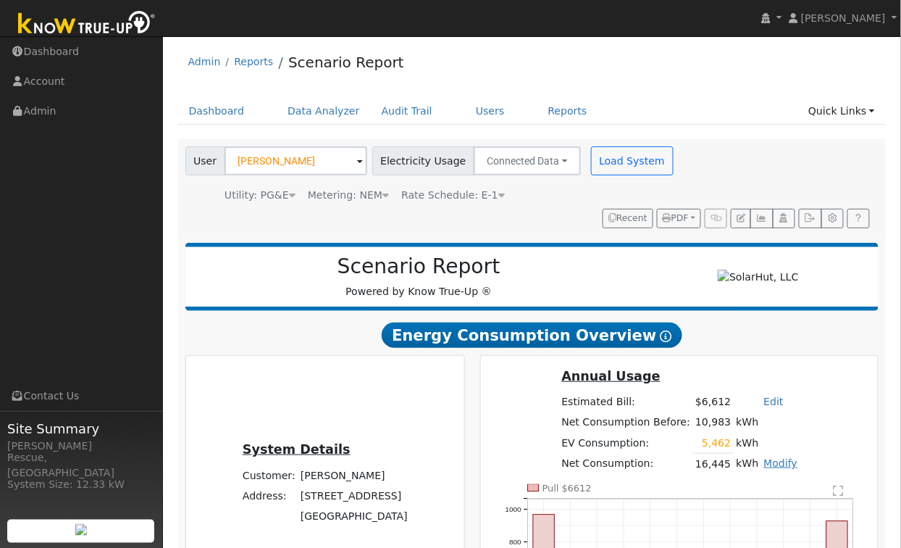
click at [774, 469] on link "Modify" at bounding box center [781, 463] width 34 height 12
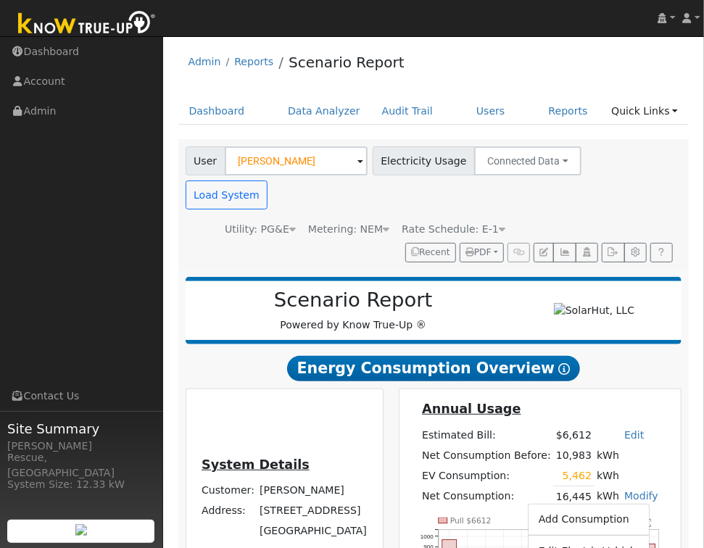
drag, startPoint x: 593, startPoint y: 521, endPoint x: 599, endPoint y: 516, distance: 7.7
click at [593, 541] on link "Edit Electric Vehicle" at bounding box center [588, 551] width 121 height 20
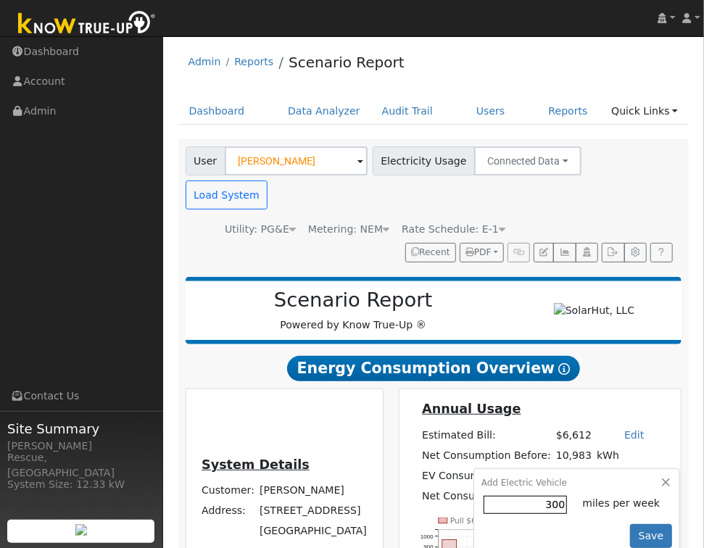
click at [549, 496] on input "300" at bounding box center [524, 505] width 83 height 18
type input "310"
click at [635, 524] on button "Save" at bounding box center [651, 536] width 42 height 25
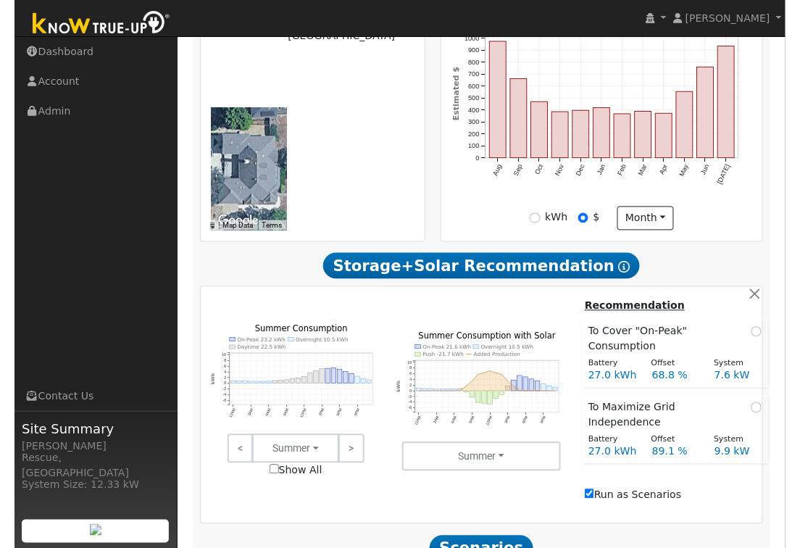
scroll to position [472, 0]
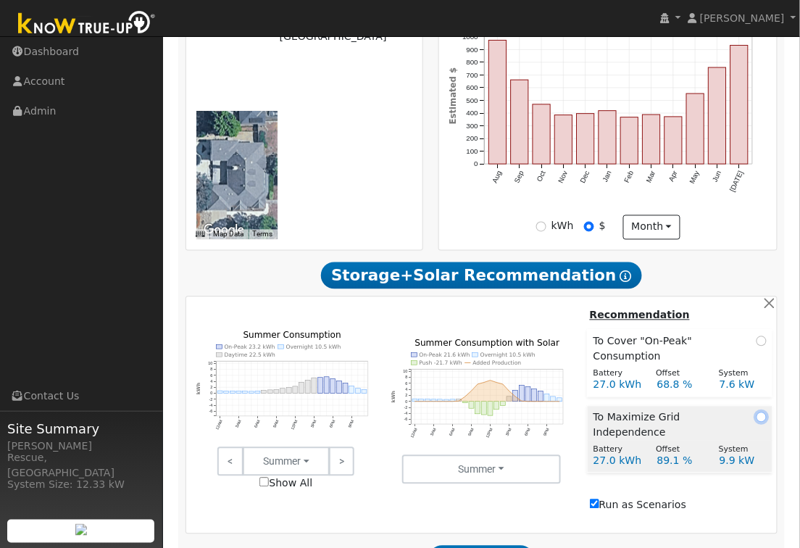
click at [762, 422] on input "radio" at bounding box center [761, 417] width 10 height 10
radio input "true"
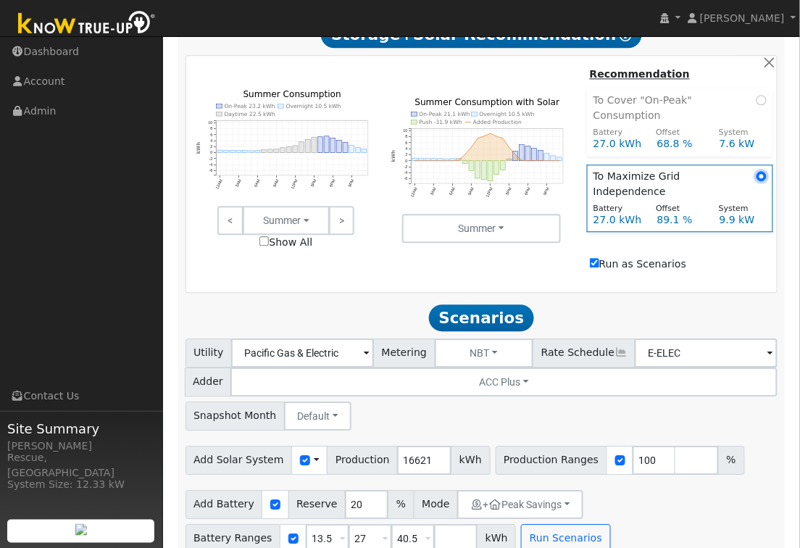
scroll to position [722, 0]
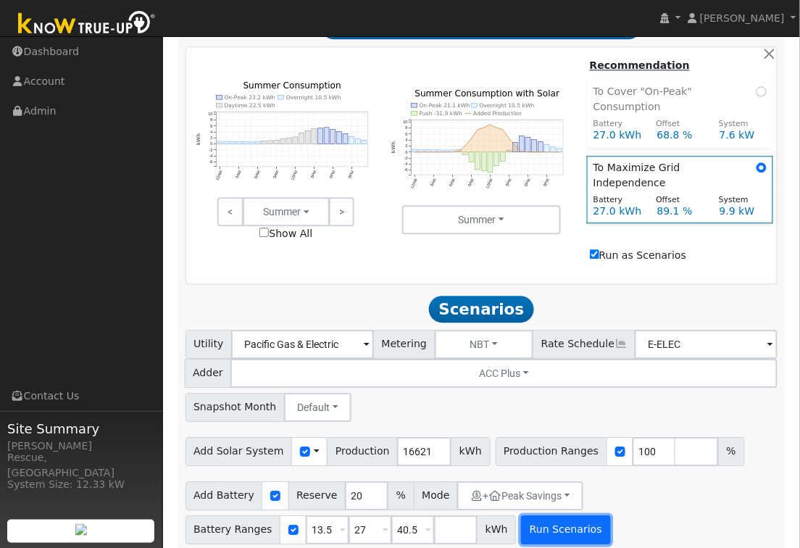
click at [586, 520] on button "Run Scenarios" at bounding box center [565, 529] width 89 height 29
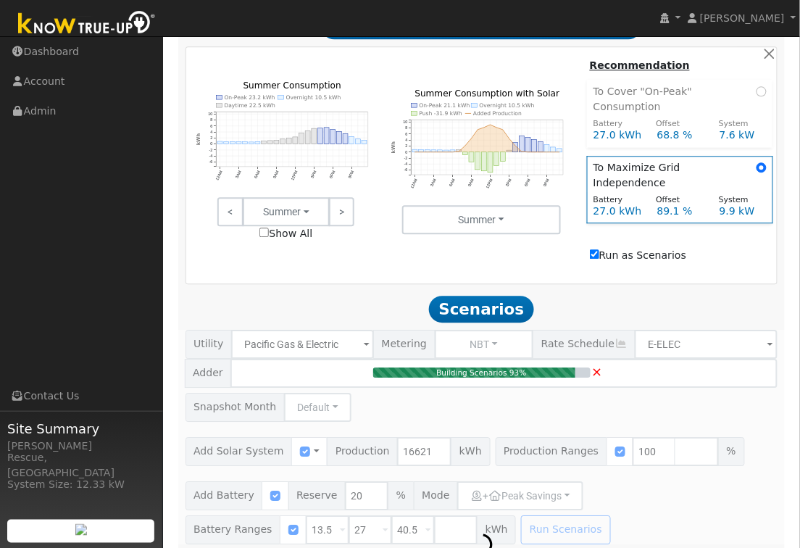
type input "11.1"
type input "$34,350"
type input "$22,800"
type input "$17,145"
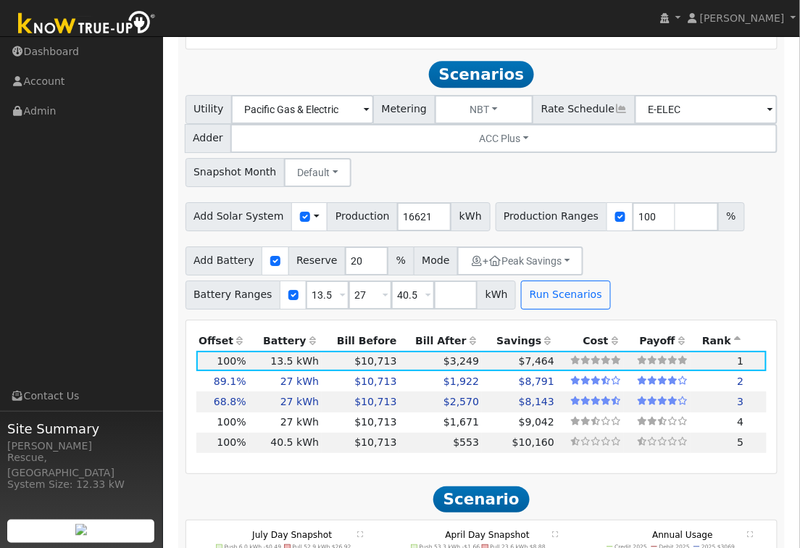
scroll to position [962, 0]
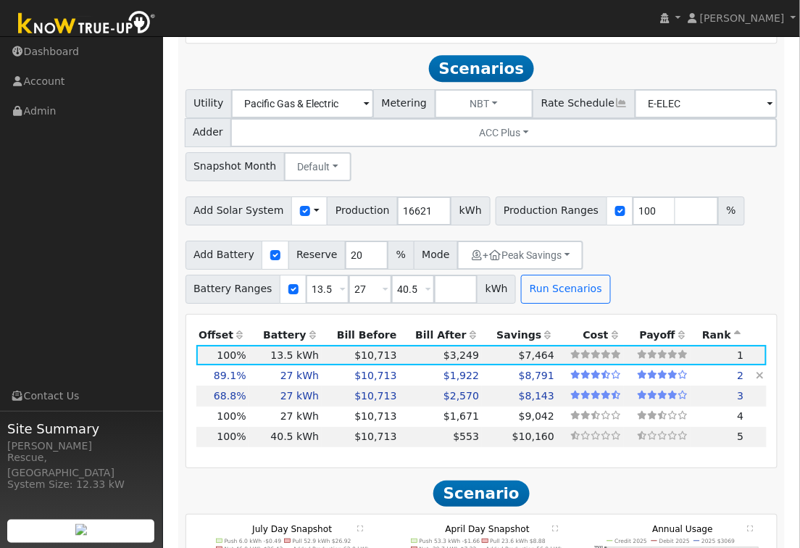
click at [421, 365] on td "$1,922" at bounding box center [440, 375] width 83 height 20
type input "9.9"
type input "$30,593"
type input "$40,600"
type input "$21,358"
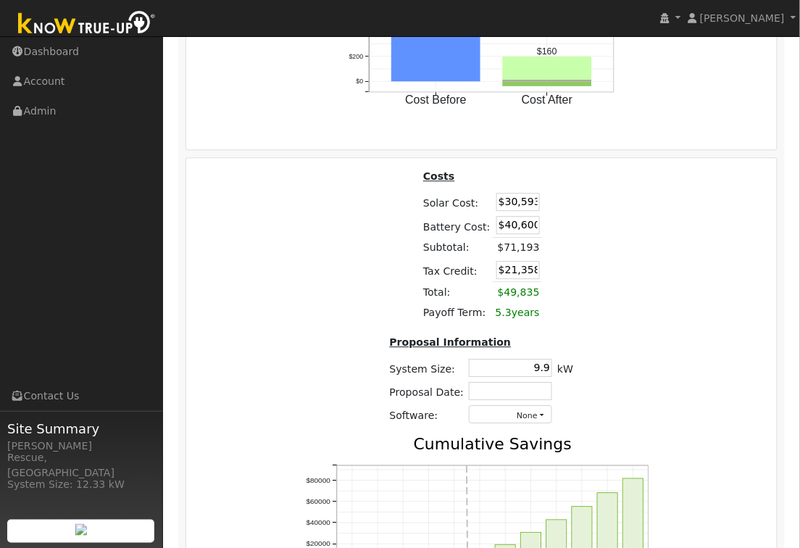
scroll to position [0, 1]
drag, startPoint x: 512, startPoint y: 189, endPoint x: 574, endPoint y: 188, distance: 61.6
click at [574, 188] on div "Costs Solar Cost: $30,593 Battery Cost: $40,600 Subtotal: $71,193 Tax Credit: $…" at bounding box center [482, 302] width 220 height 268
type input "$32,000"
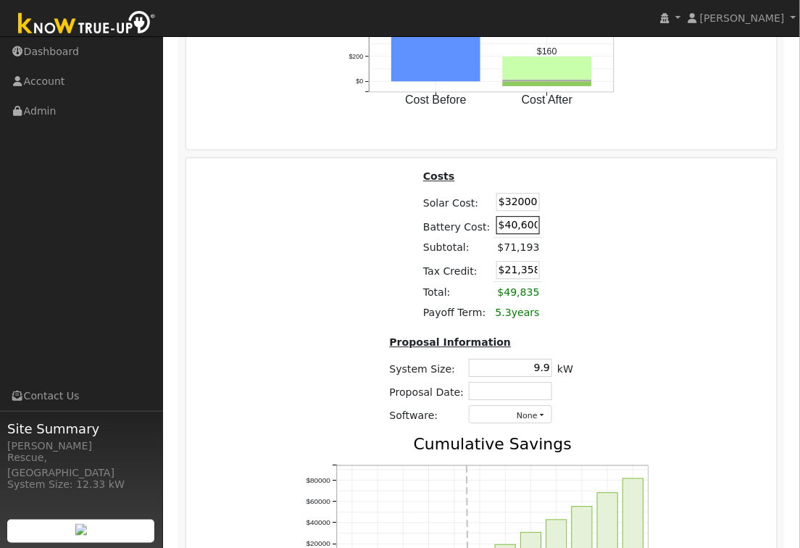
type input "$21,780"
drag, startPoint x: 506, startPoint y: 215, endPoint x: 579, endPoint y: 214, distance: 72.5
click at [579, 214] on div "Costs Solar Cost: $32,000 Battery Cost: $40,600 Subtotal: $72,600 Tax Credit: $…" at bounding box center [482, 302] width 220 height 268
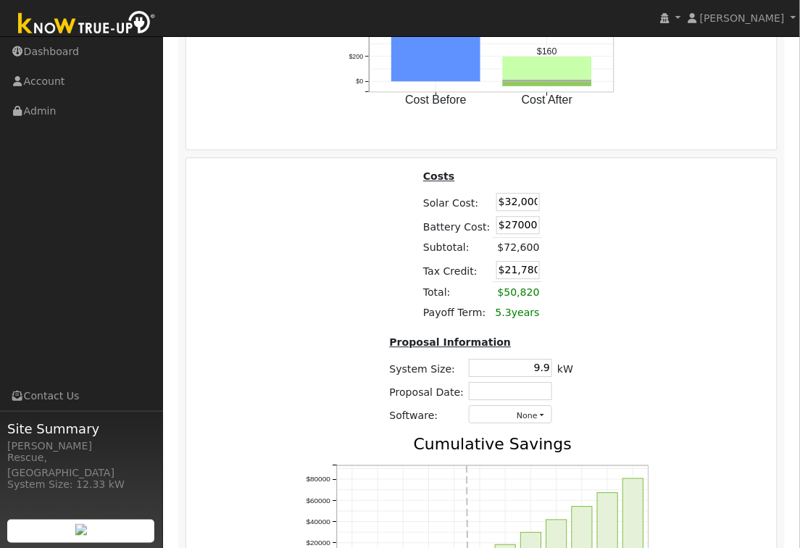
type input "$27,000"
type input "$17,700"
click at [729, 266] on div "Costs Solar Cost: $32,000 Battery Cost: $27,000 Subtotal: $72,600 Tax Credit: $…" at bounding box center [481, 416] width 601 height 497
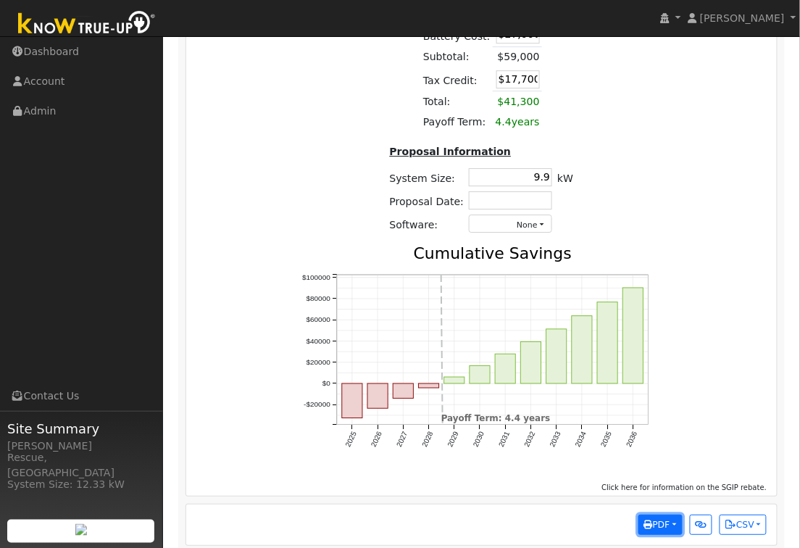
click at [661, 520] on span "PDF" at bounding box center [657, 525] width 26 height 10
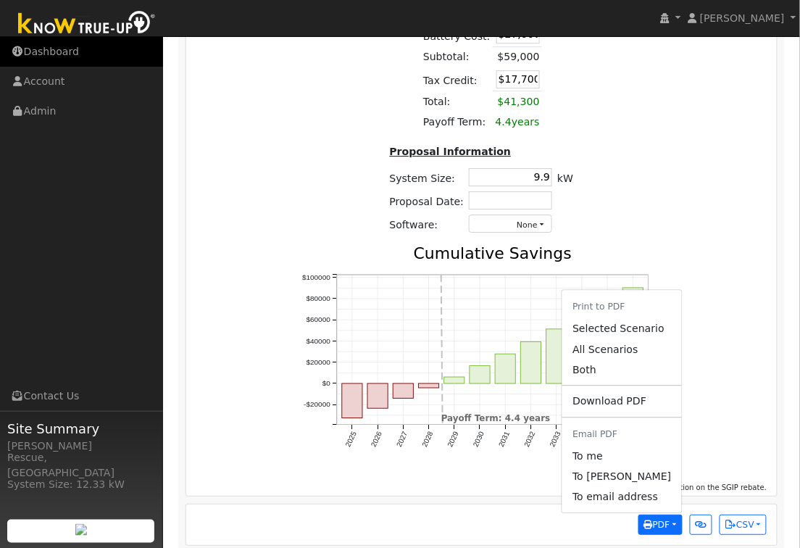
drag, startPoint x: 633, startPoint y: 322, endPoint x: 114, endPoint y: 54, distance: 584.0
click at [633, 322] on link "Selected Scenario" at bounding box center [621, 329] width 119 height 20
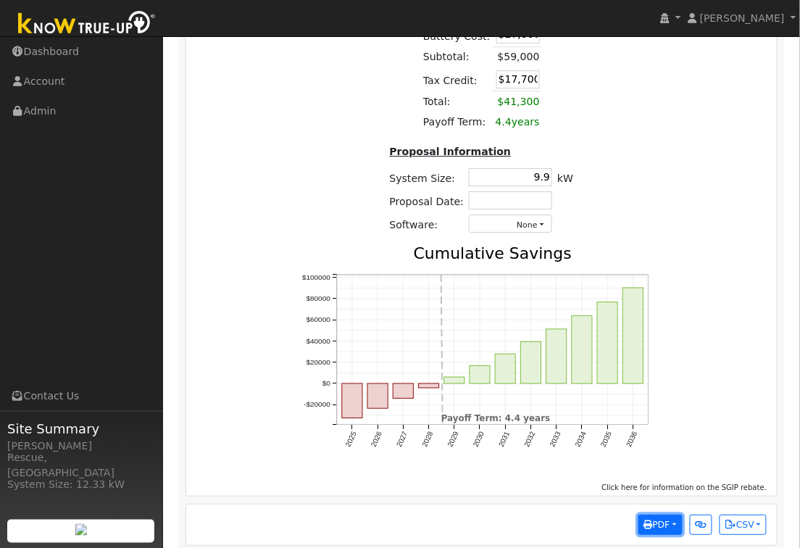
click at [671, 514] on button "PDF" at bounding box center [660, 524] width 44 height 20
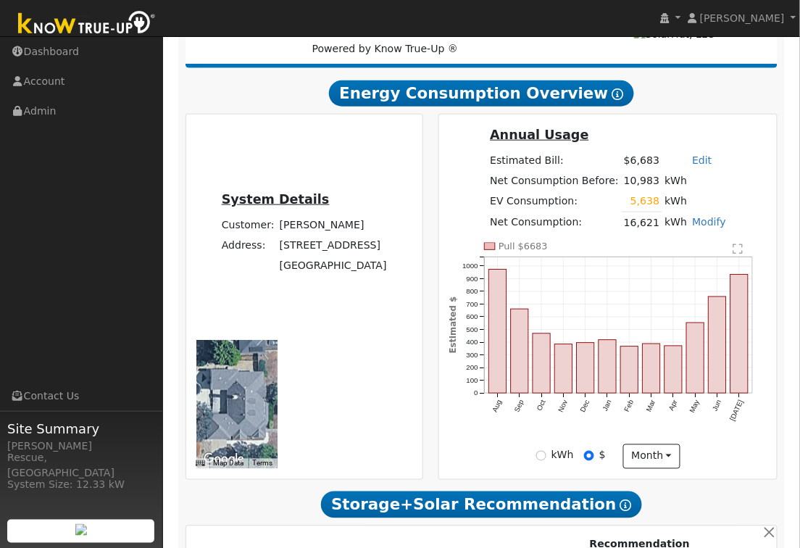
scroll to position [0, 0]
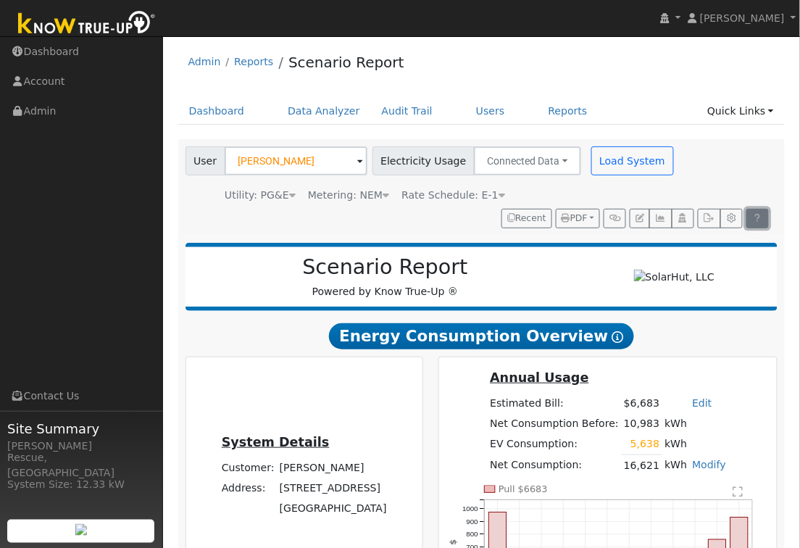
click at [751, 214] on link at bounding box center [757, 219] width 22 height 20
click at [602, 225] on span "Recent PDF Print to PDF Selected Scenario All Scenarios Both Download PDF Email…" at bounding box center [636, 219] width 271 height 20
click at [612, 223] on button "button" at bounding box center [615, 219] width 22 height 20
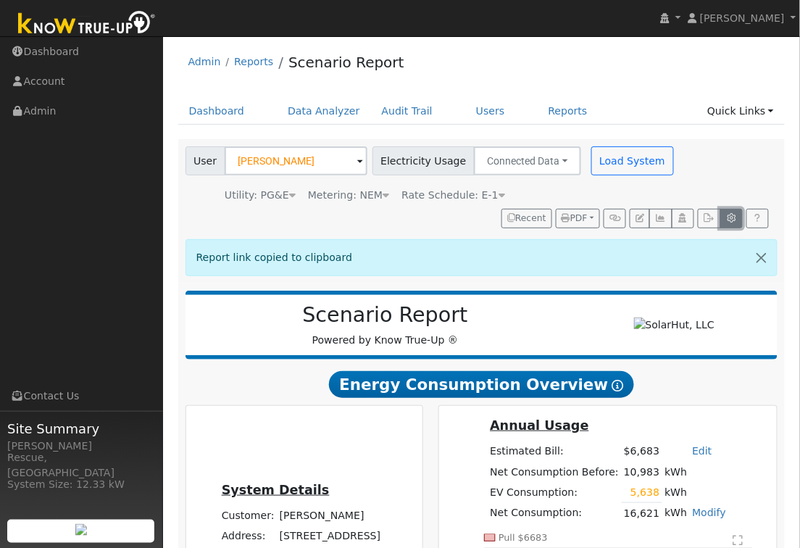
click at [729, 221] on icon "button" at bounding box center [731, 218] width 11 height 9
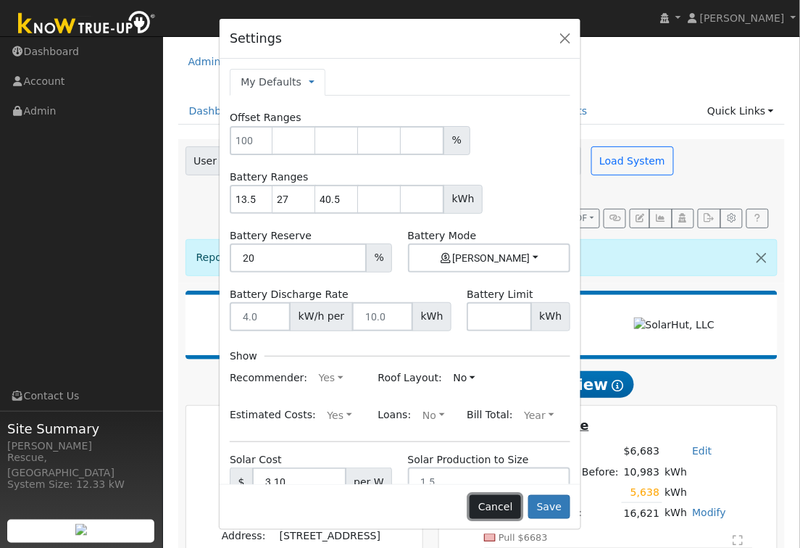
click at [514, 518] on button "Cancel" at bounding box center [495, 507] width 51 height 25
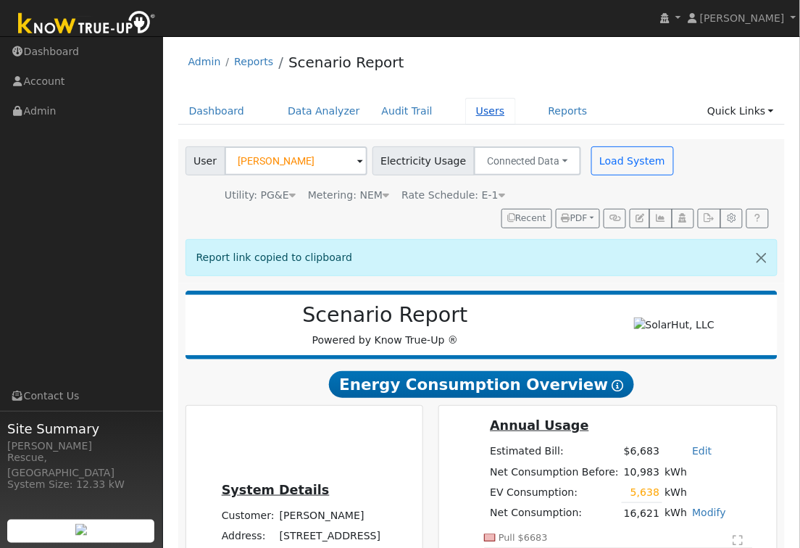
click at [491, 120] on link "Users" at bounding box center [490, 111] width 51 height 27
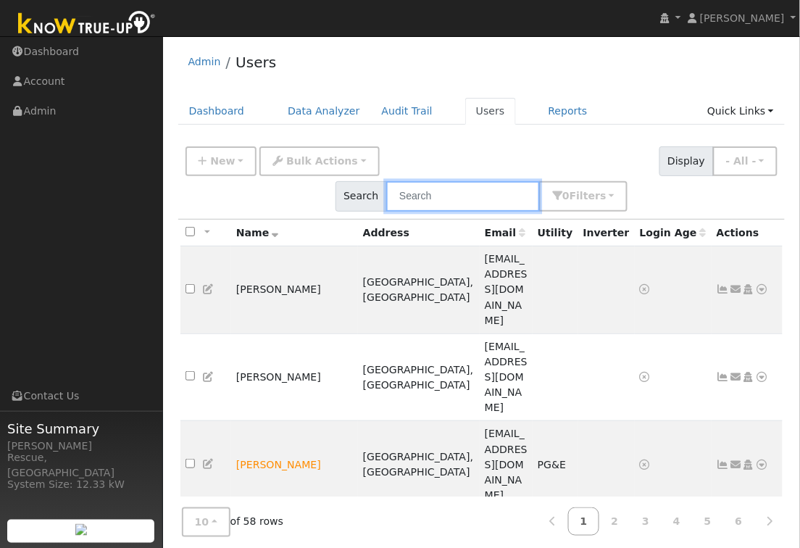
click at [540, 181] on input "text" at bounding box center [463, 196] width 154 height 30
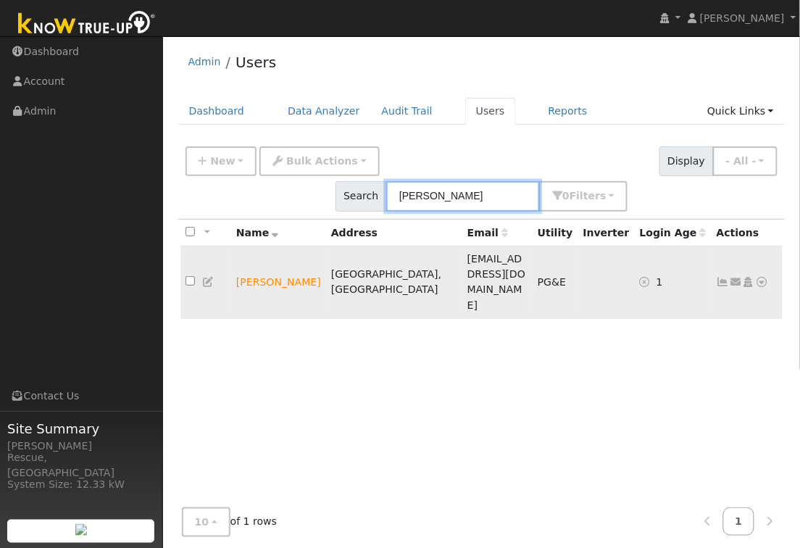
type input "braboy"
click at [761, 277] on icon at bounding box center [762, 282] width 13 height 10
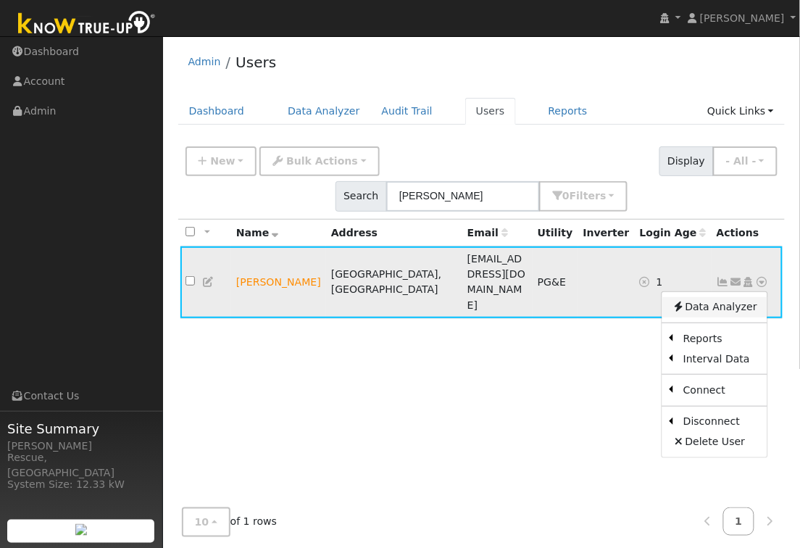
click at [744, 297] on link "Data Analyzer" at bounding box center [714, 307] width 105 height 20
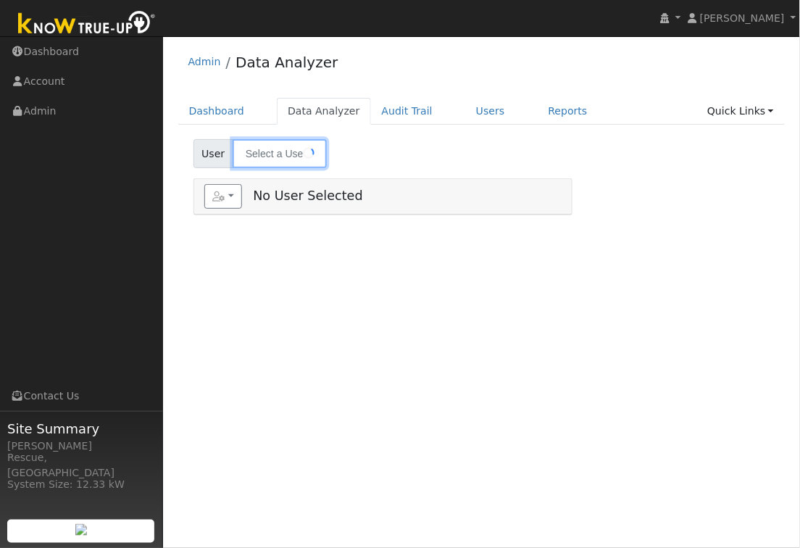
type input "[PERSON_NAME]"
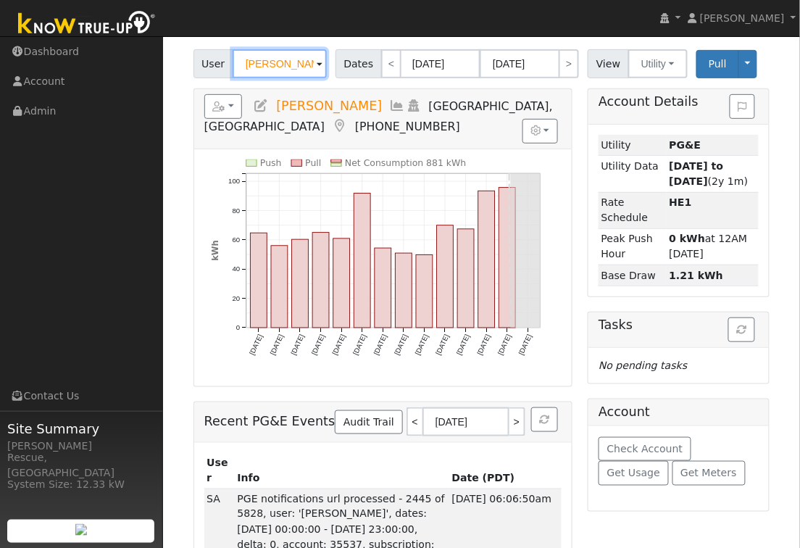
scroll to position [125, 0]
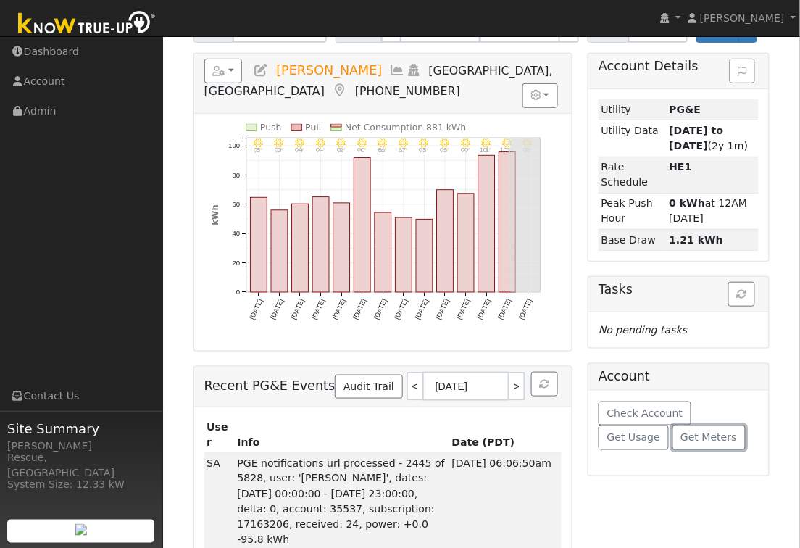
drag, startPoint x: 701, startPoint y: 444, endPoint x: 685, endPoint y: 438, distance: 17.2
click at [701, 444] on button "Get Meters" at bounding box center [708, 437] width 73 height 25
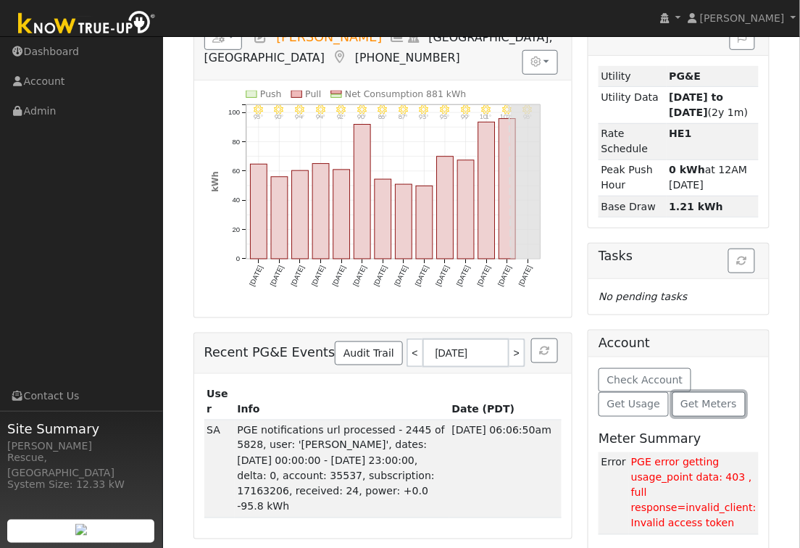
scroll to position [173, 0]
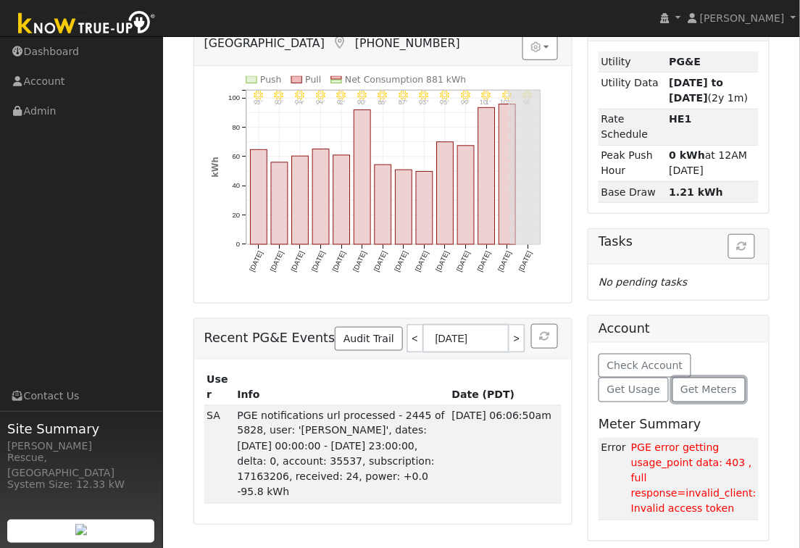
click at [703, 400] on button "Get Meters" at bounding box center [708, 390] width 73 height 25
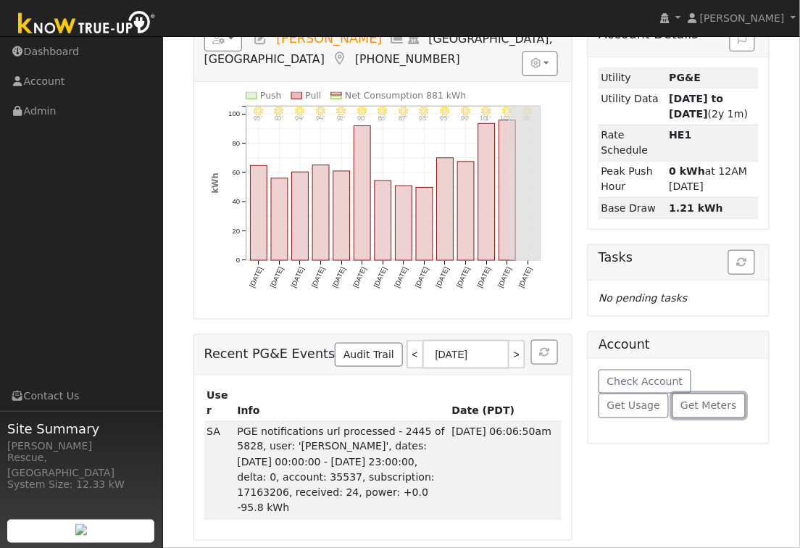
scroll to position [125, 0]
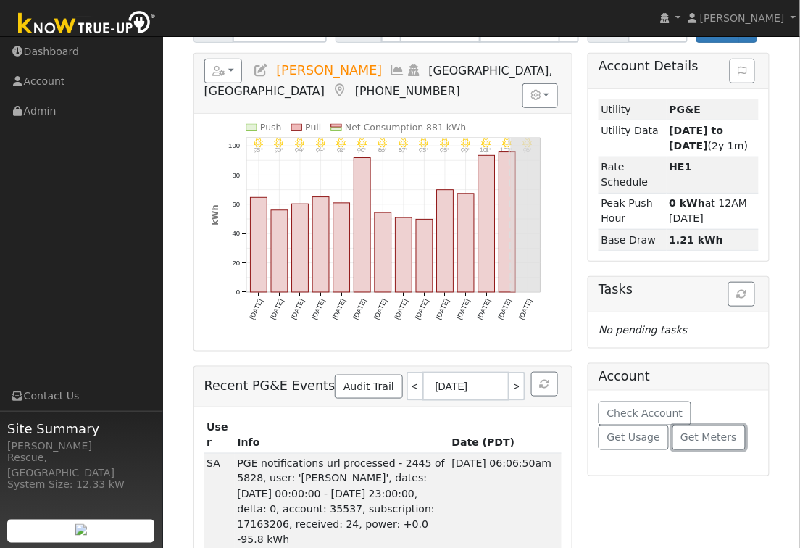
click at [702, 443] on span "Get Meters" at bounding box center [708, 437] width 57 height 12
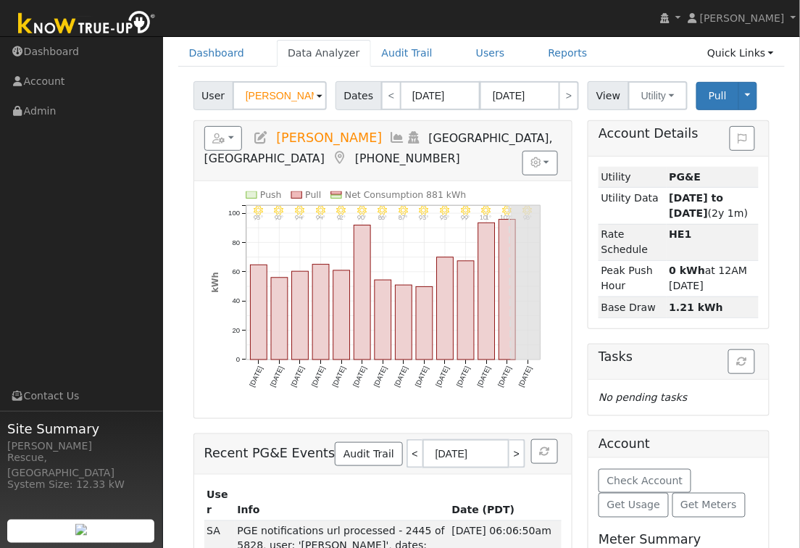
scroll to position [0, 0]
